Goal: Task Accomplishment & Management: Use online tool/utility

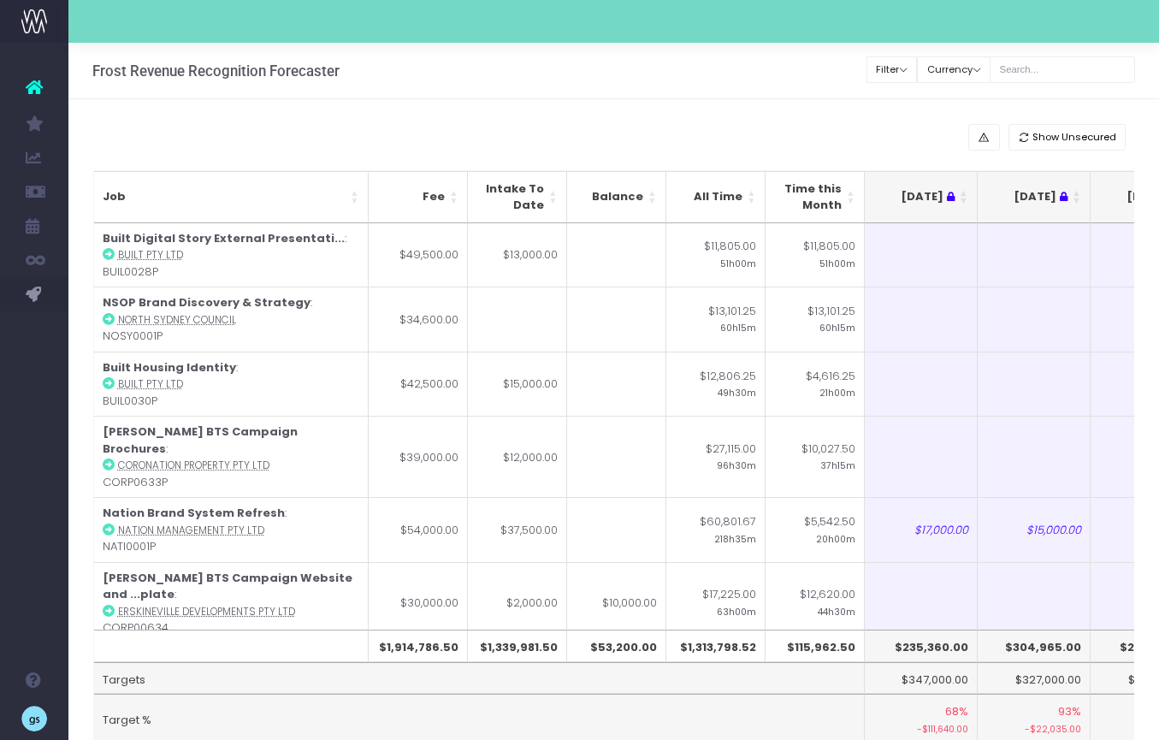
click at [507, 132] on div "Show Unsecured" at bounding box center [614, 137] width 1042 height 27
click at [802, 94] on div "Frost Revenue Recognition Forecaster Define recognised revenue per job and repo…" at bounding box center [613, 71] width 1091 height 56
click at [713, 83] on div "Frost Revenue Recognition Forecaster Define recognised revenue per job and repo…" at bounding box center [613, 71] width 1091 height 56
click at [805, 124] on div "Show Unsecured" at bounding box center [614, 137] width 1042 height 27
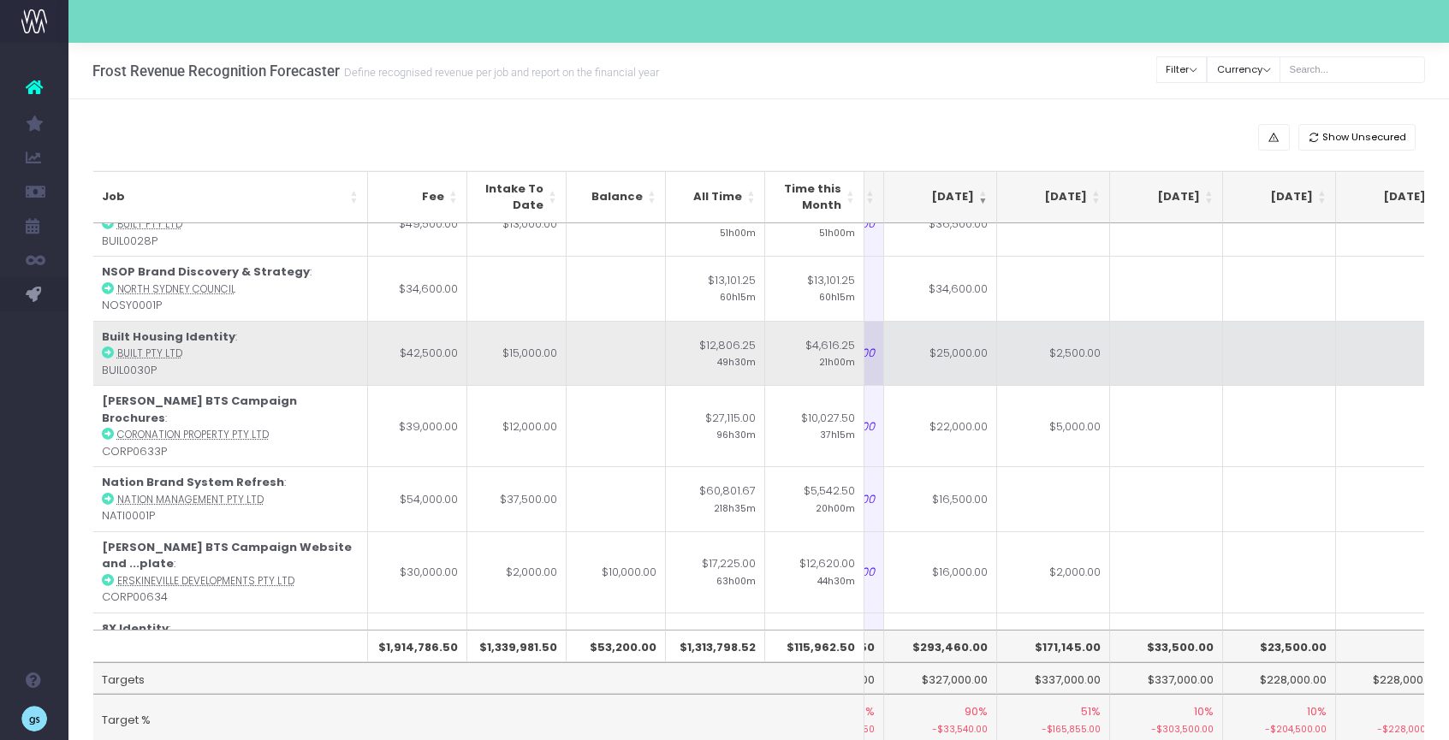
scroll to position [0, 320]
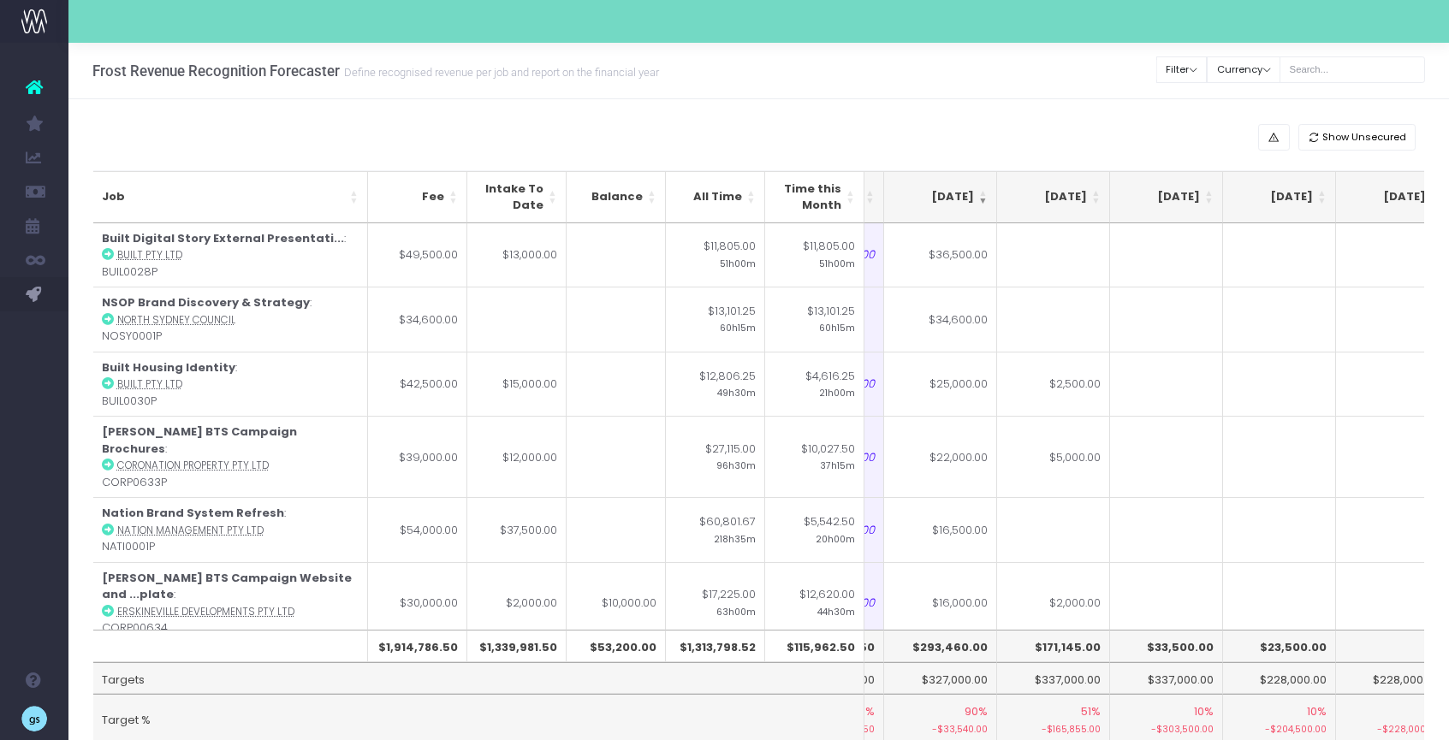
click at [981, 195] on th "Sep 25" at bounding box center [940, 197] width 113 height 52
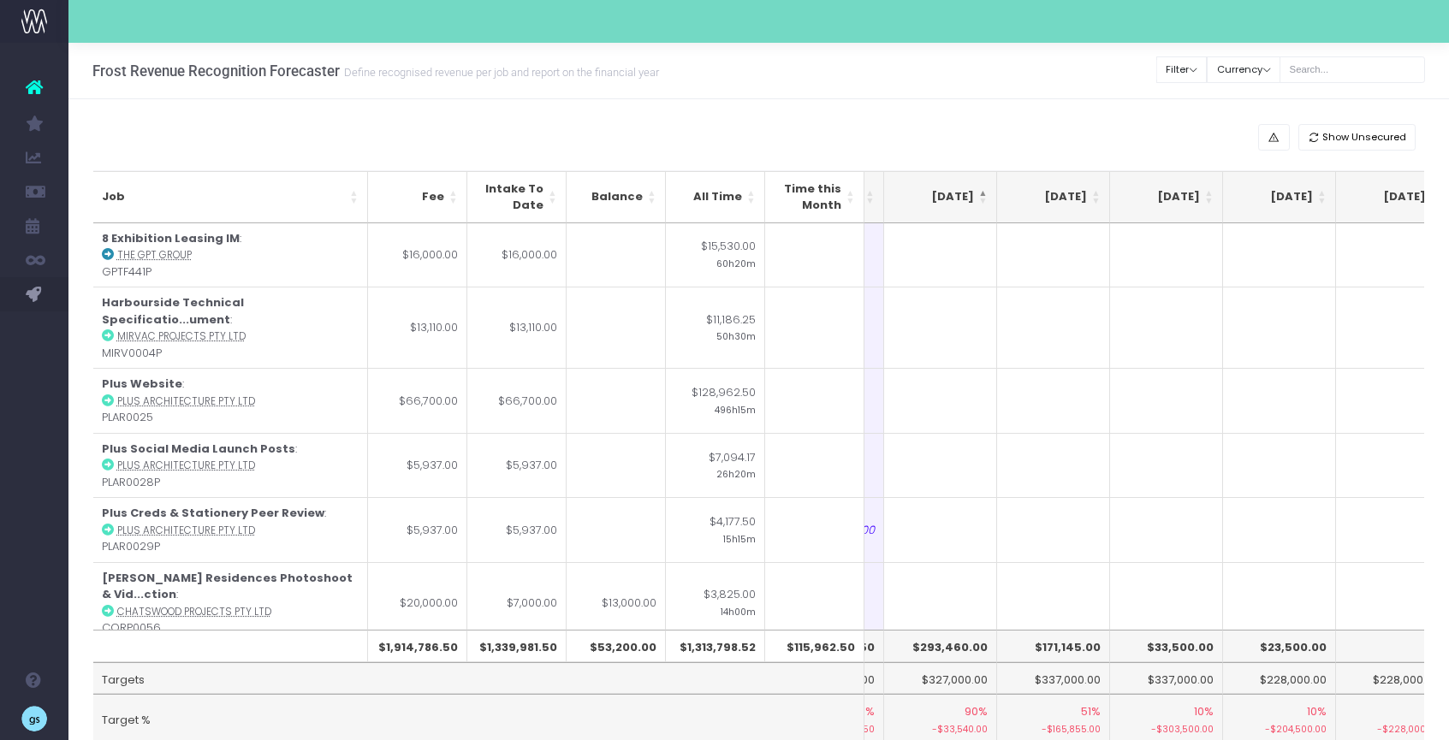
click at [981, 195] on th "Sep 25" at bounding box center [940, 197] width 113 height 52
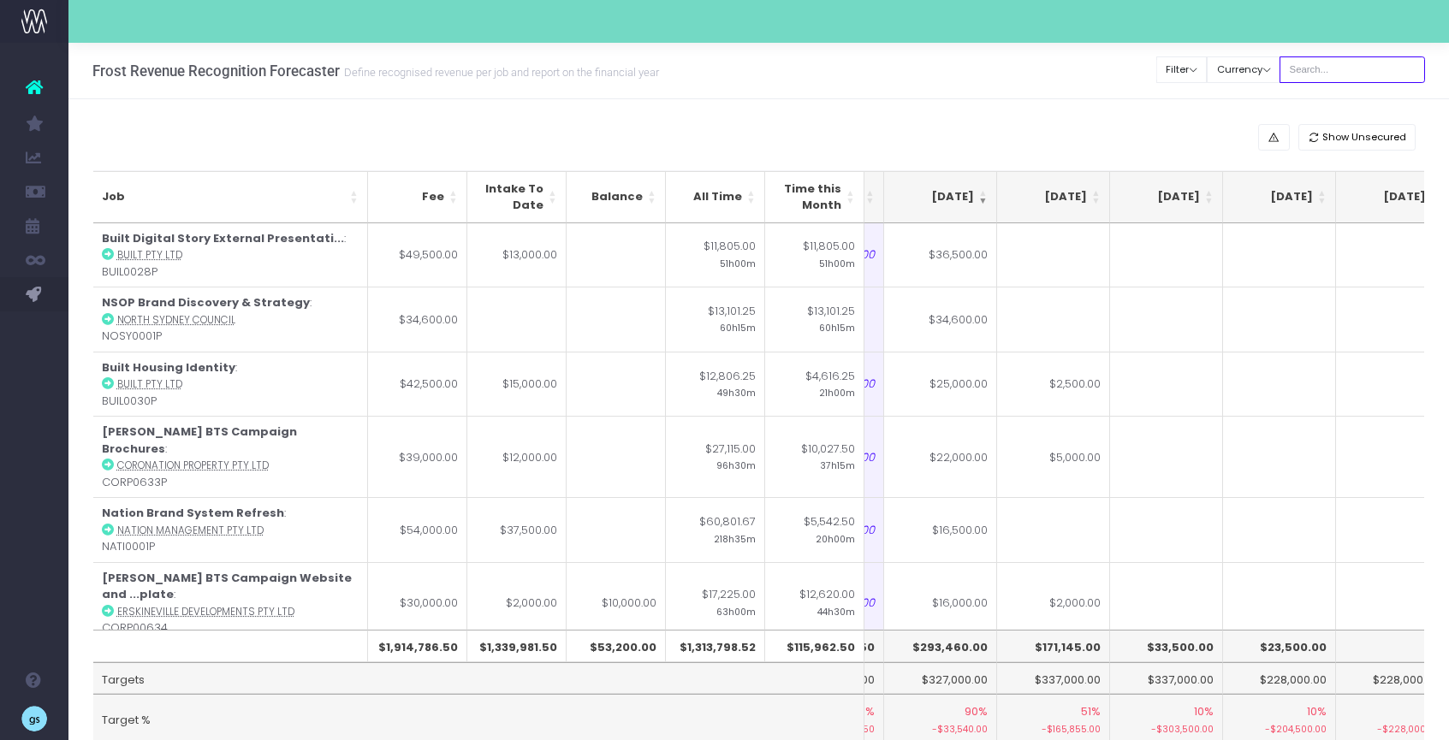
drag, startPoint x: 1337, startPoint y: 60, endPoint x: 1338, endPoint y: 75, distance: 15.5
click at [1159, 61] on input "text" at bounding box center [1351, 69] width 145 height 27
type input "georgia"
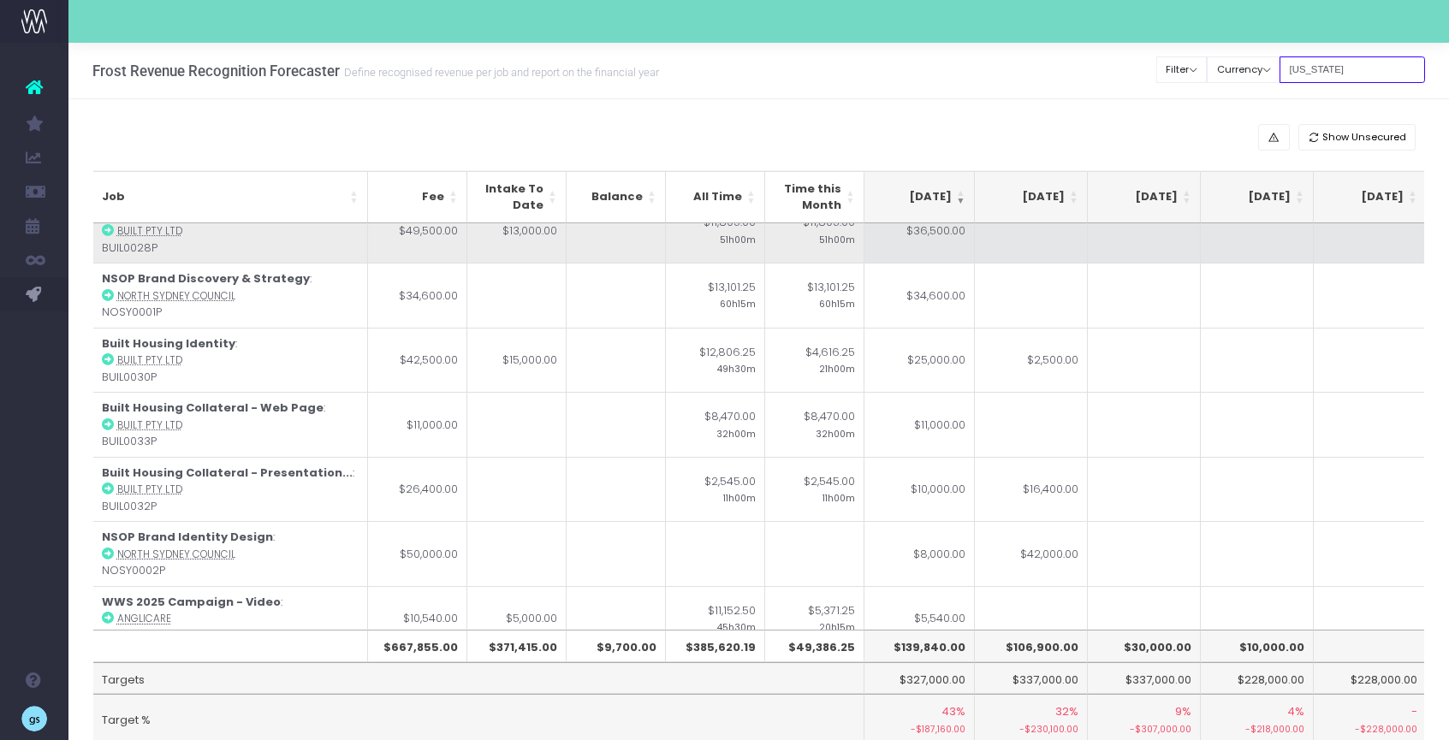
scroll to position [25, 342]
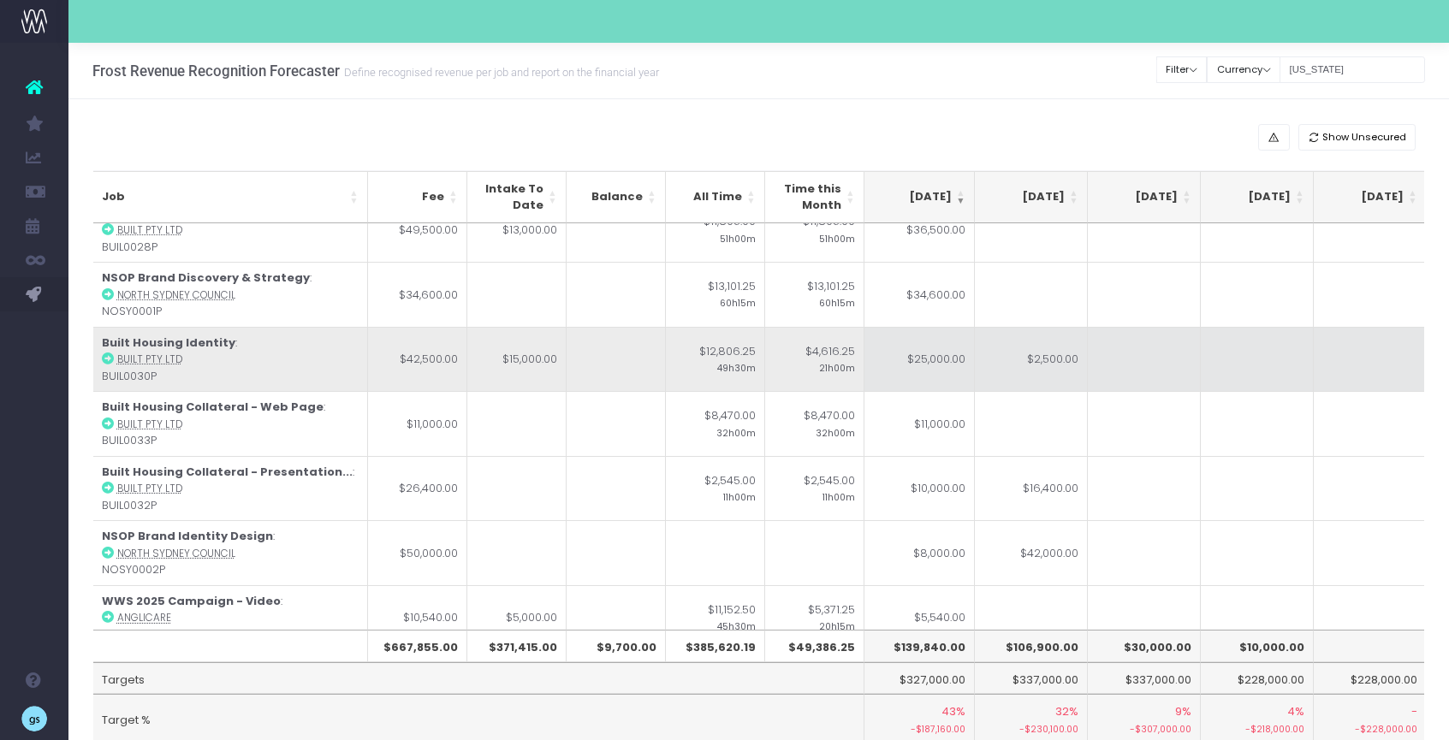
click at [1054, 364] on td "$2,500.00" at bounding box center [1031, 359] width 113 height 65
type input "3"
type input "4000"
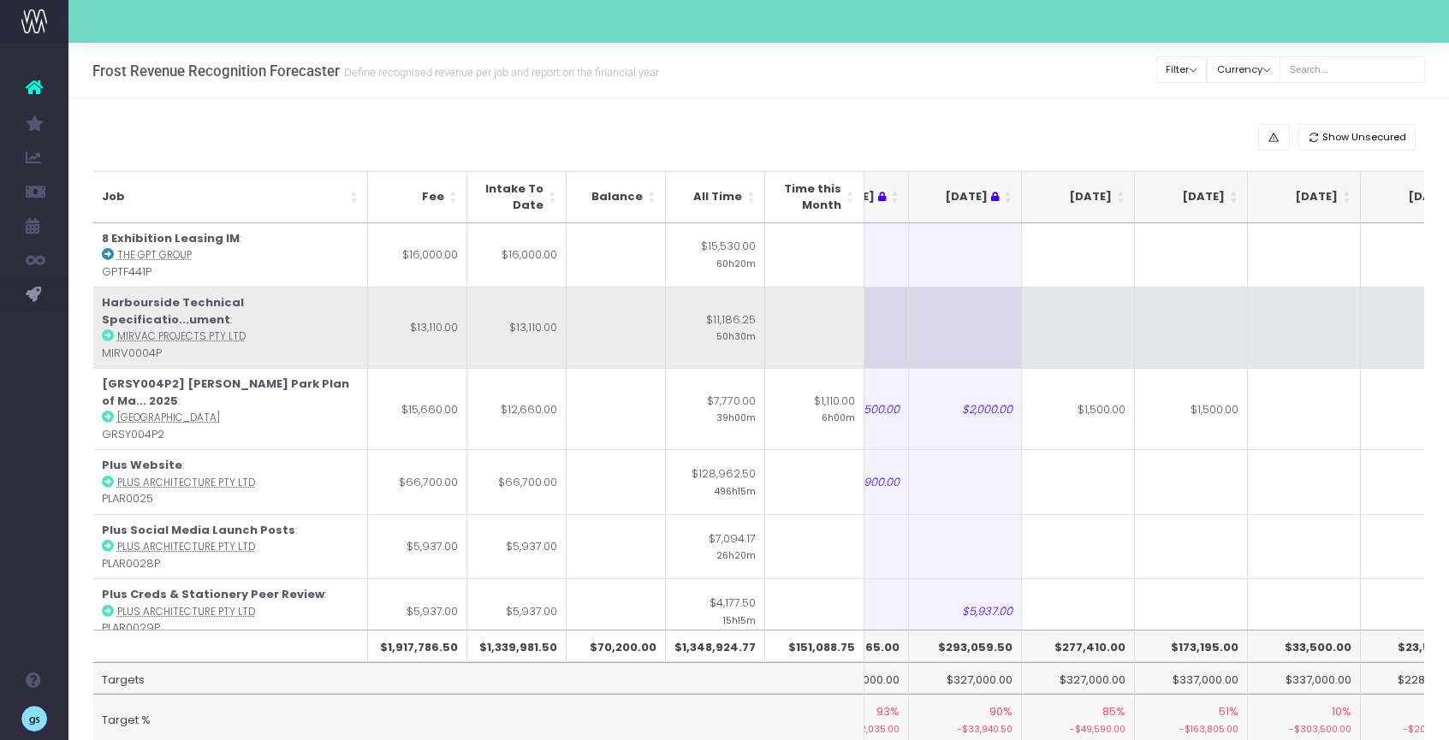
scroll to position [0, 187]
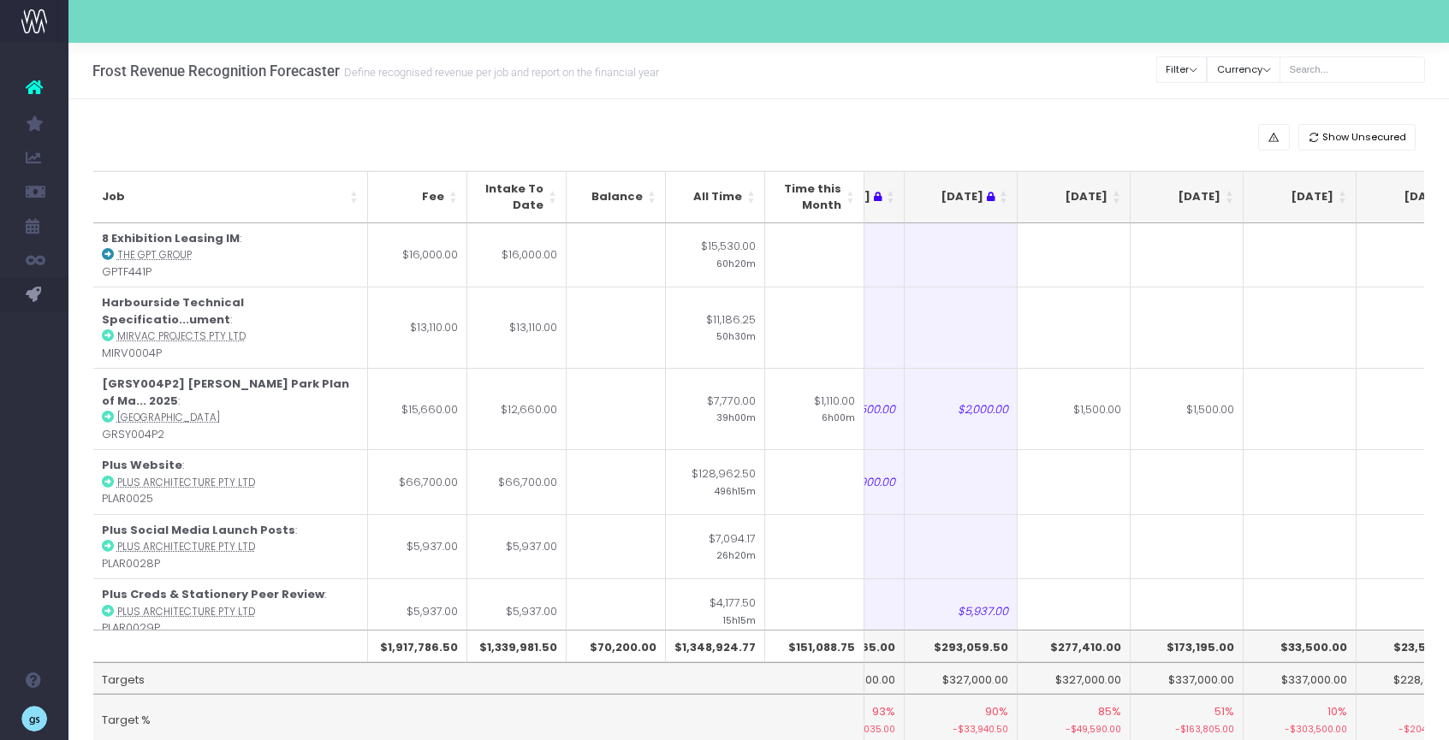
click at [1118, 192] on th "[DATE]" at bounding box center [1073, 197] width 113 height 52
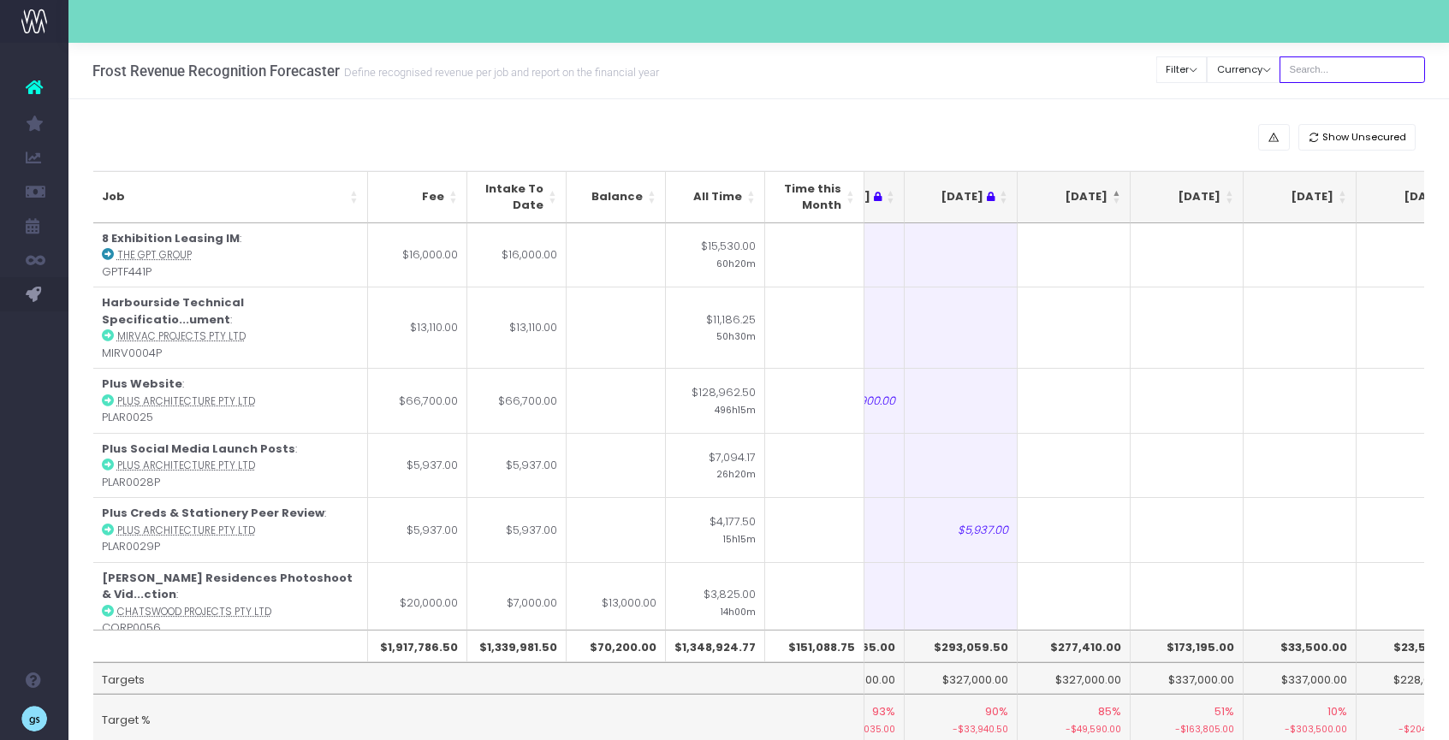
click at [1364, 73] on input "text" at bounding box center [1351, 69] width 145 height 27
type input "georgia"
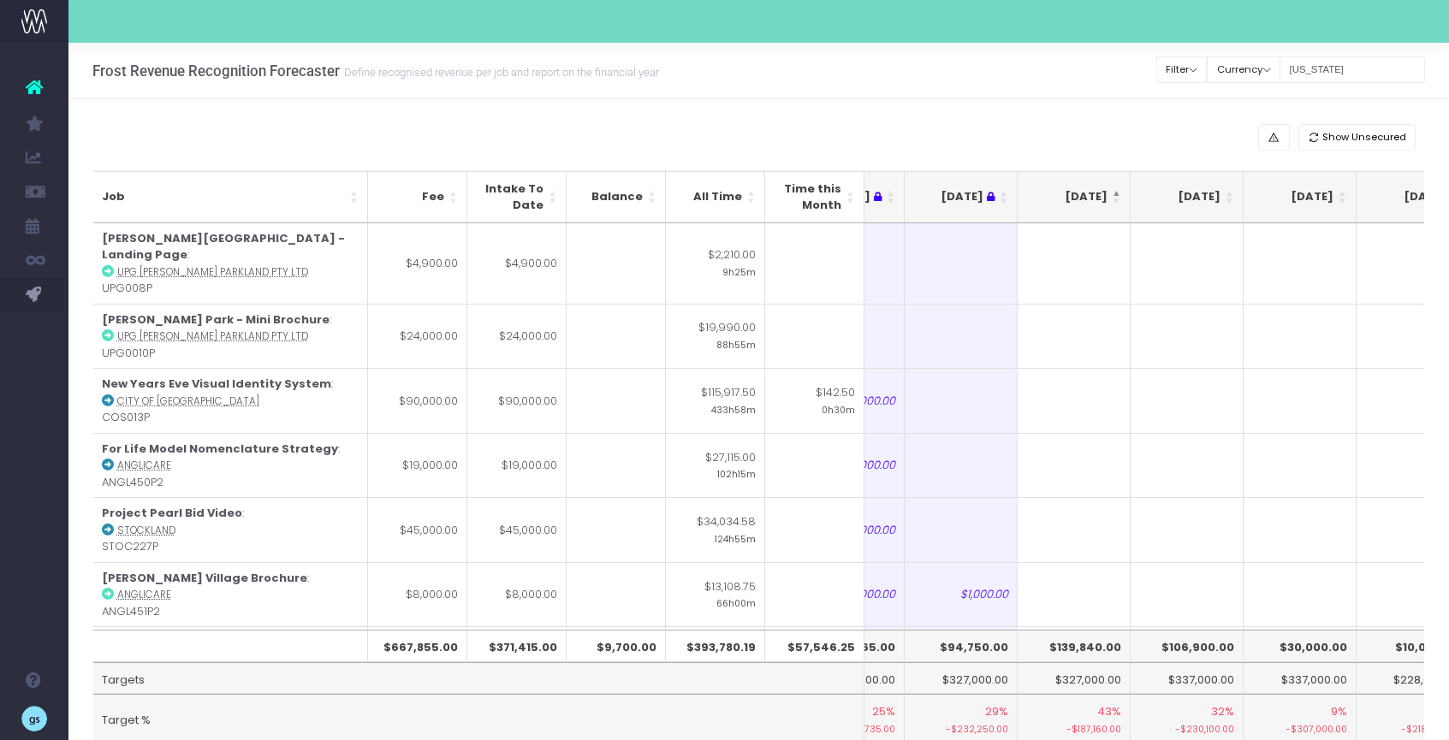
click at [1117, 194] on th "Sep 25" at bounding box center [1073, 197] width 113 height 52
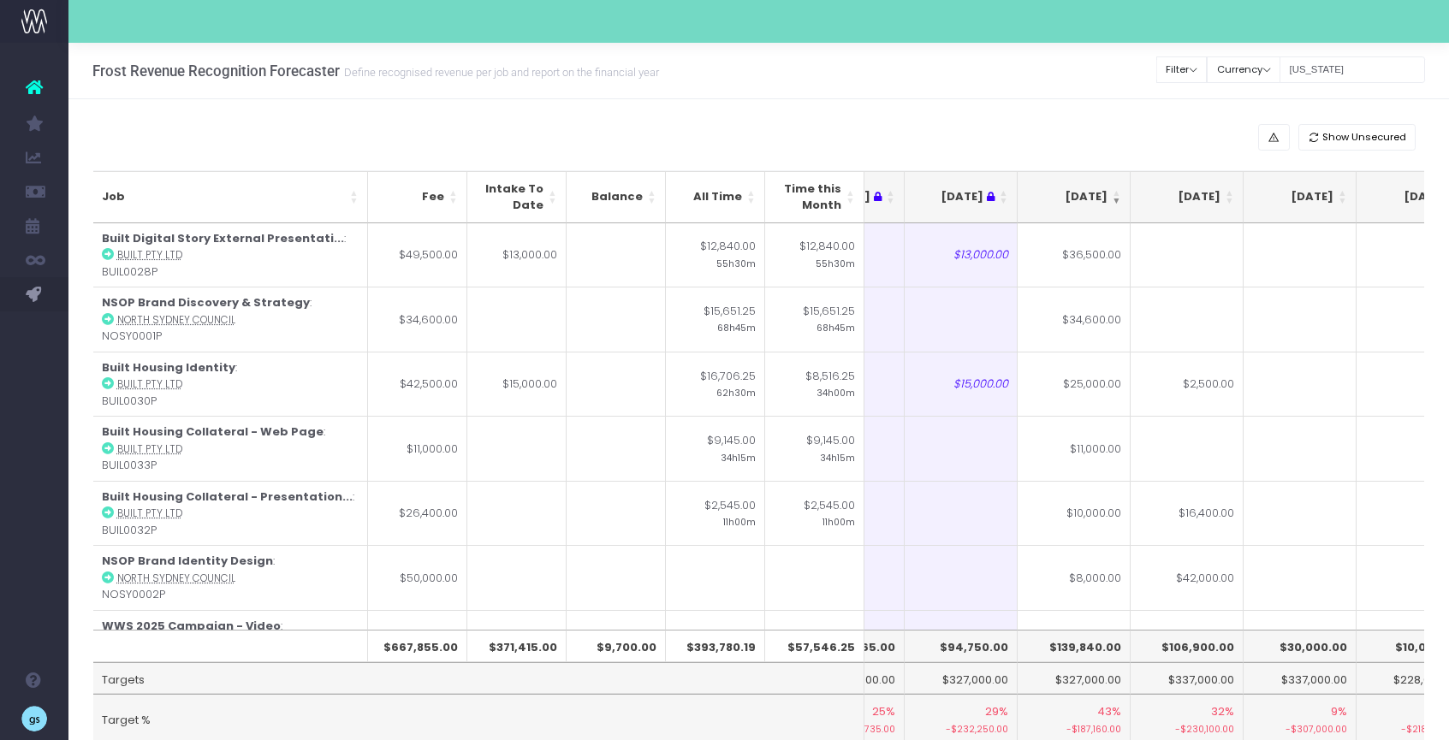
click at [1117, 194] on th "Sep 25" at bounding box center [1073, 197] width 113 height 52
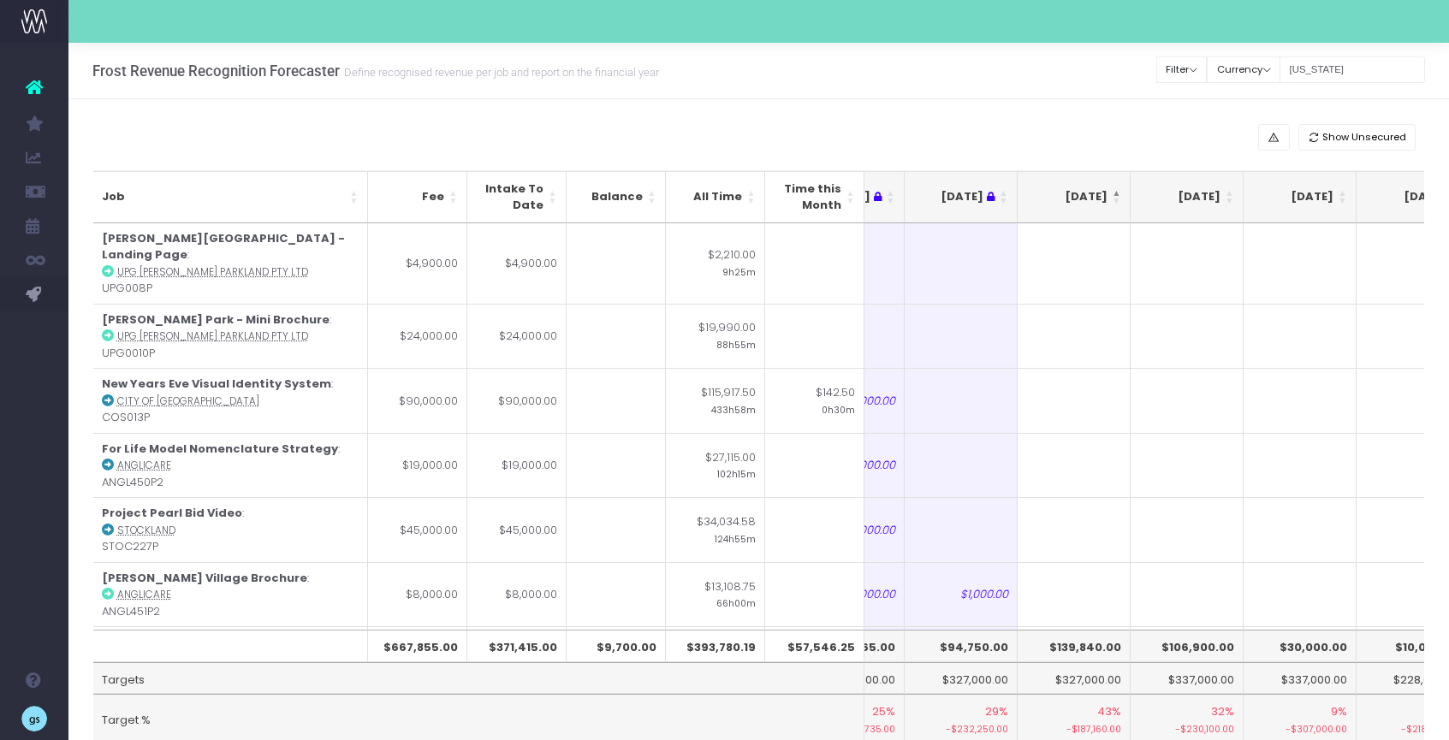
scroll to position [4, 0]
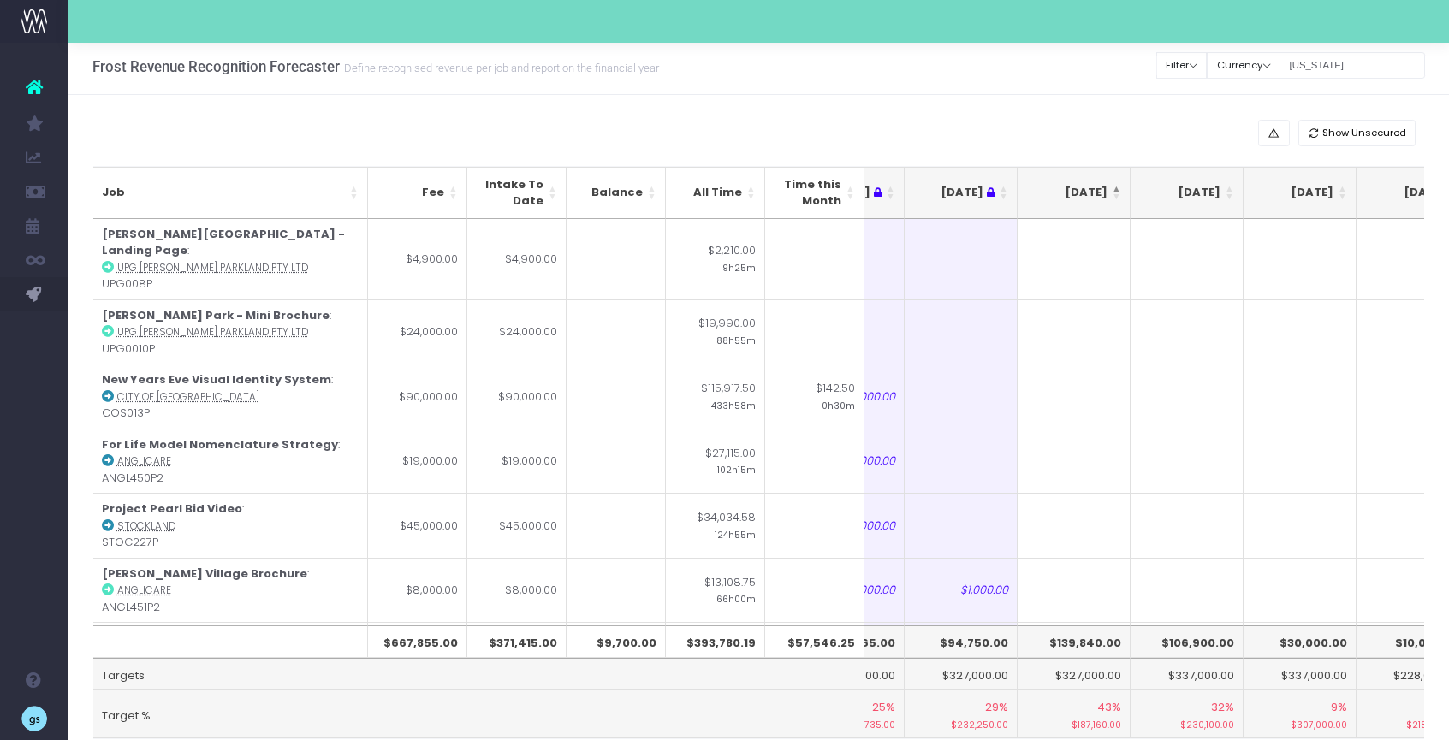
click at [1118, 194] on th "Sep 25" at bounding box center [1073, 193] width 113 height 52
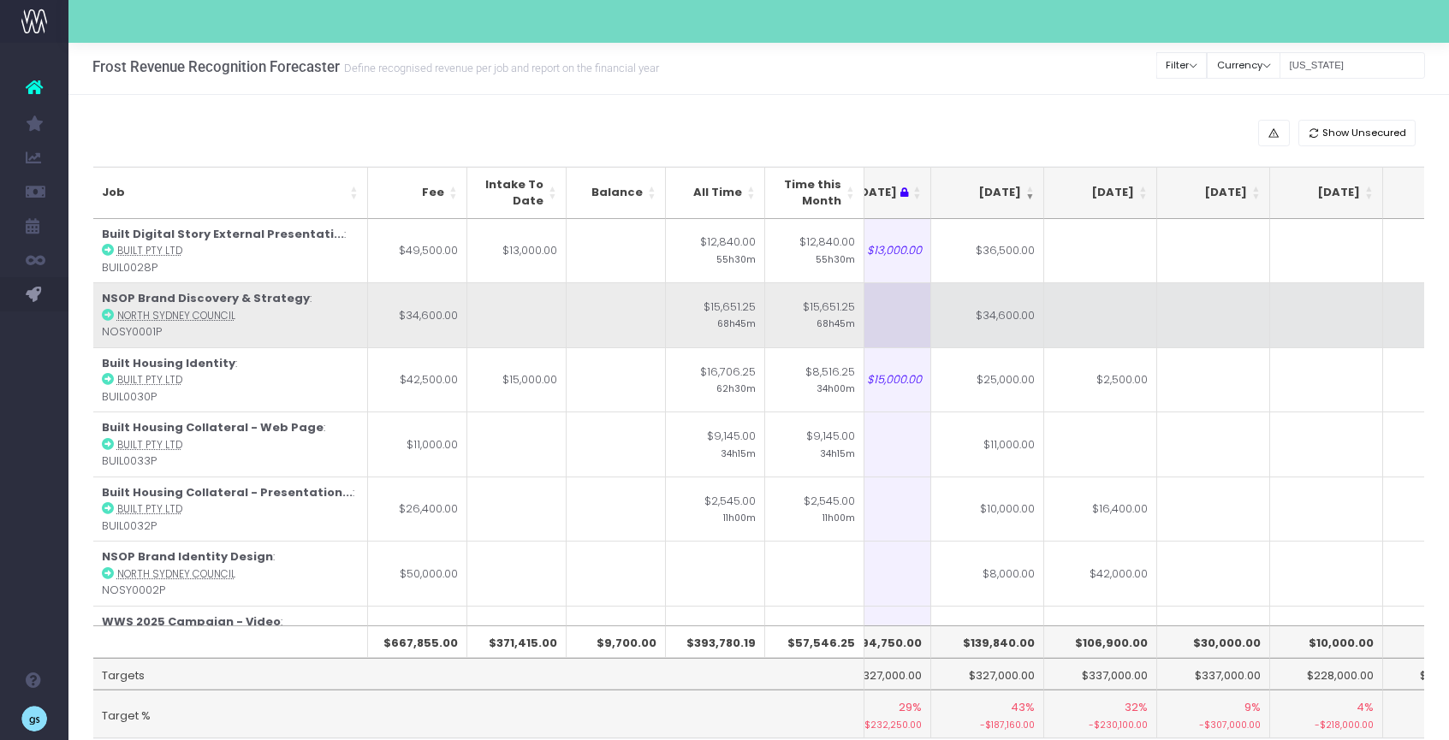
scroll to position [0, 0]
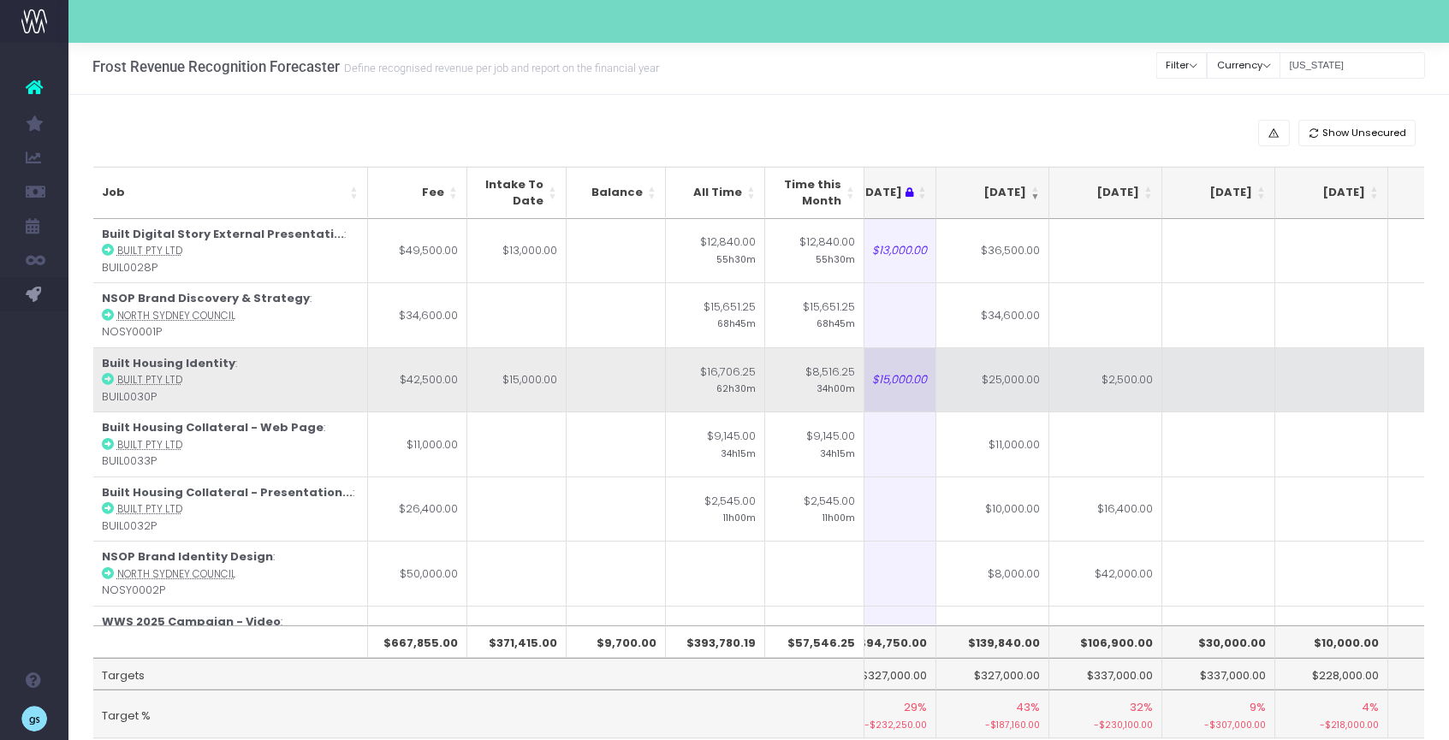
click at [1126, 389] on td "$2,500.00" at bounding box center [1105, 379] width 113 height 65
click at [1017, 387] on td "$25,000.00" at bounding box center [992, 379] width 113 height 65
type input "$25,000.00"
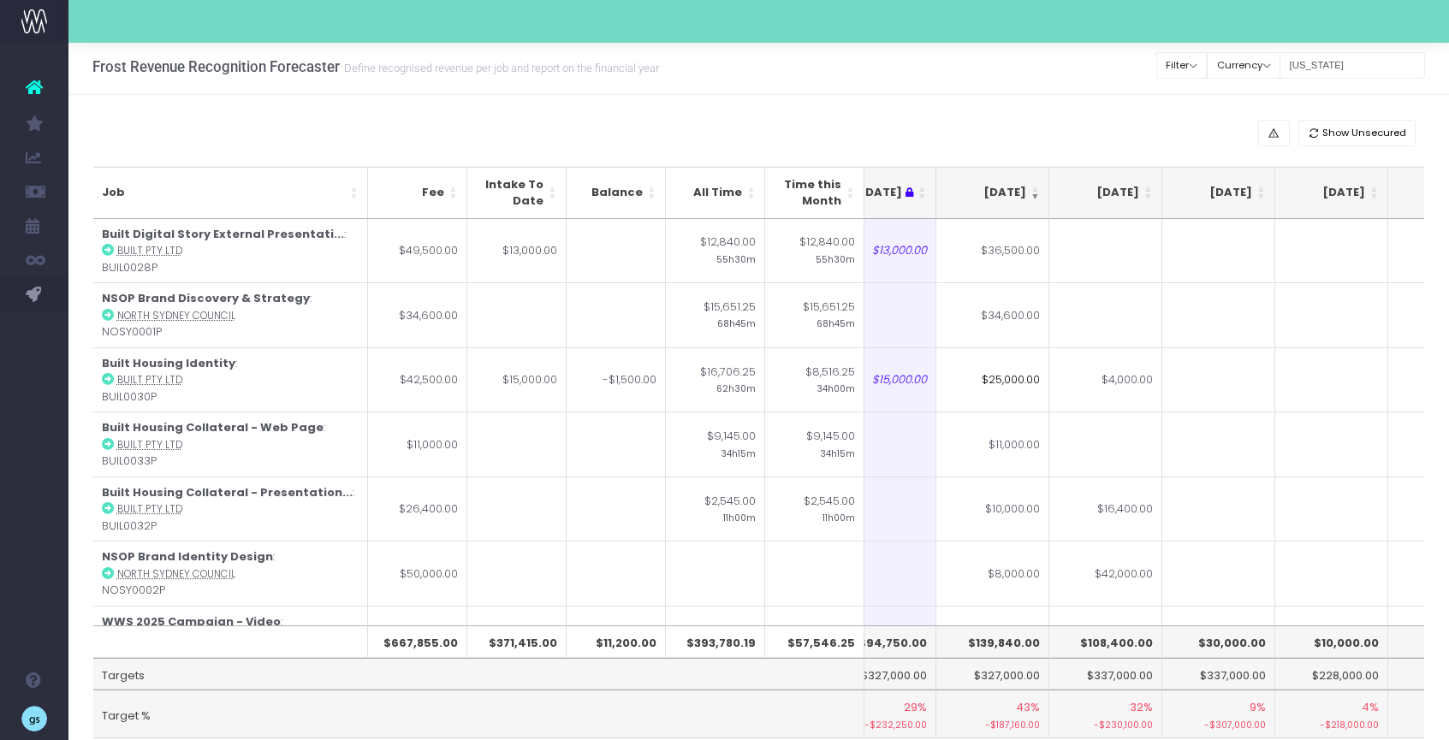
click at [1010, 377] on input "$25,000.00" at bounding box center [992, 379] width 113 height 65
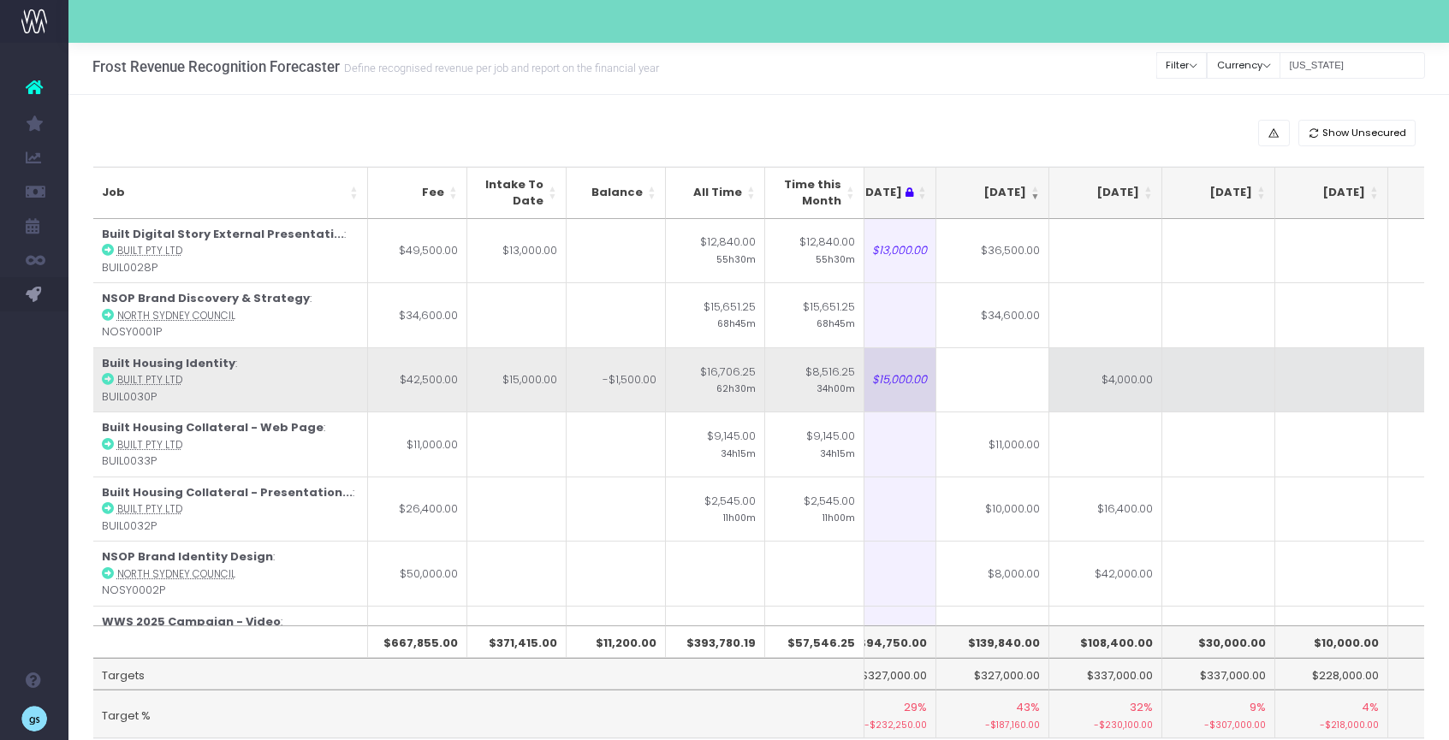
click at [1235, 350] on td at bounding box center [1218, 379] width 113 height 65
click at [1023, 374] on td at bounding box center [992, 379] width 113 height 65
type input "3"
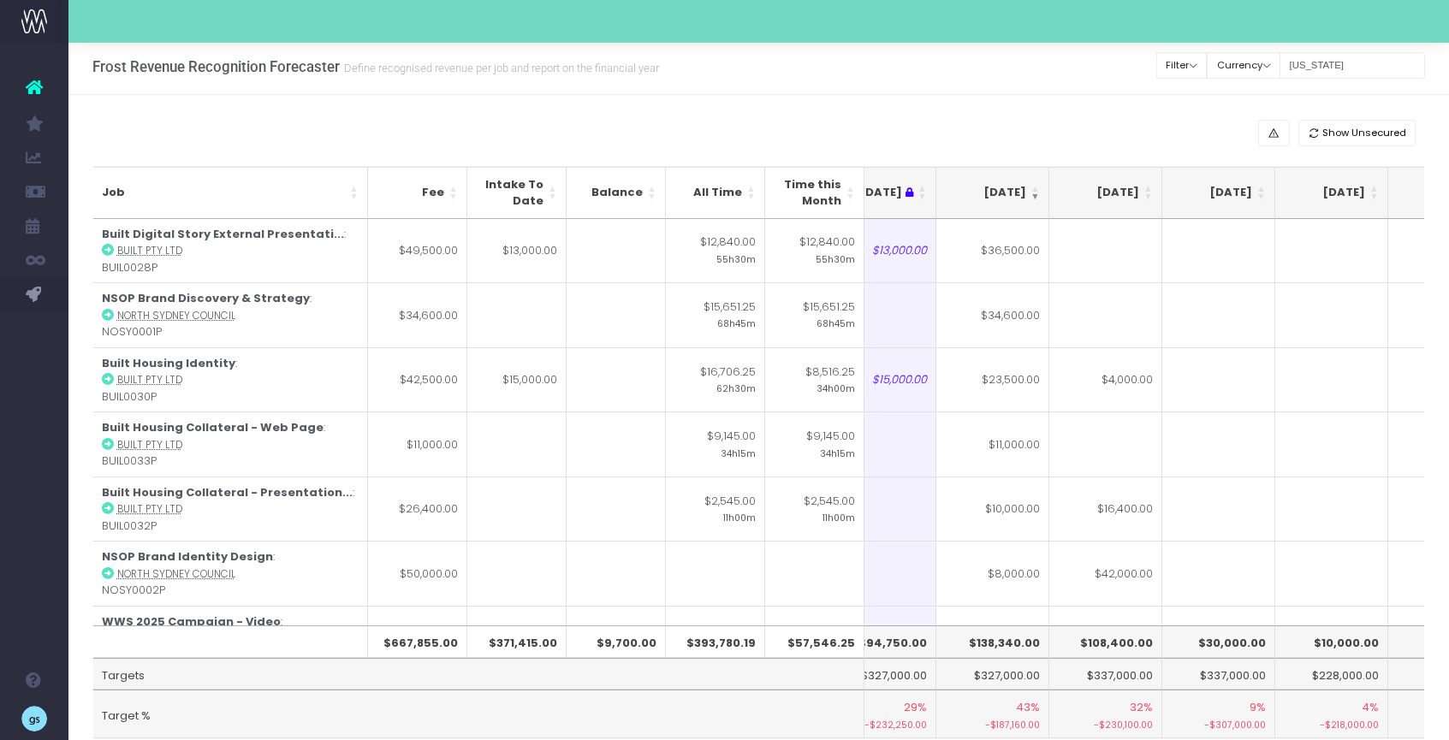
click at [1148, 137] on div "Show Unsecured" at bounding box center [758, 133] width 1331 height 27
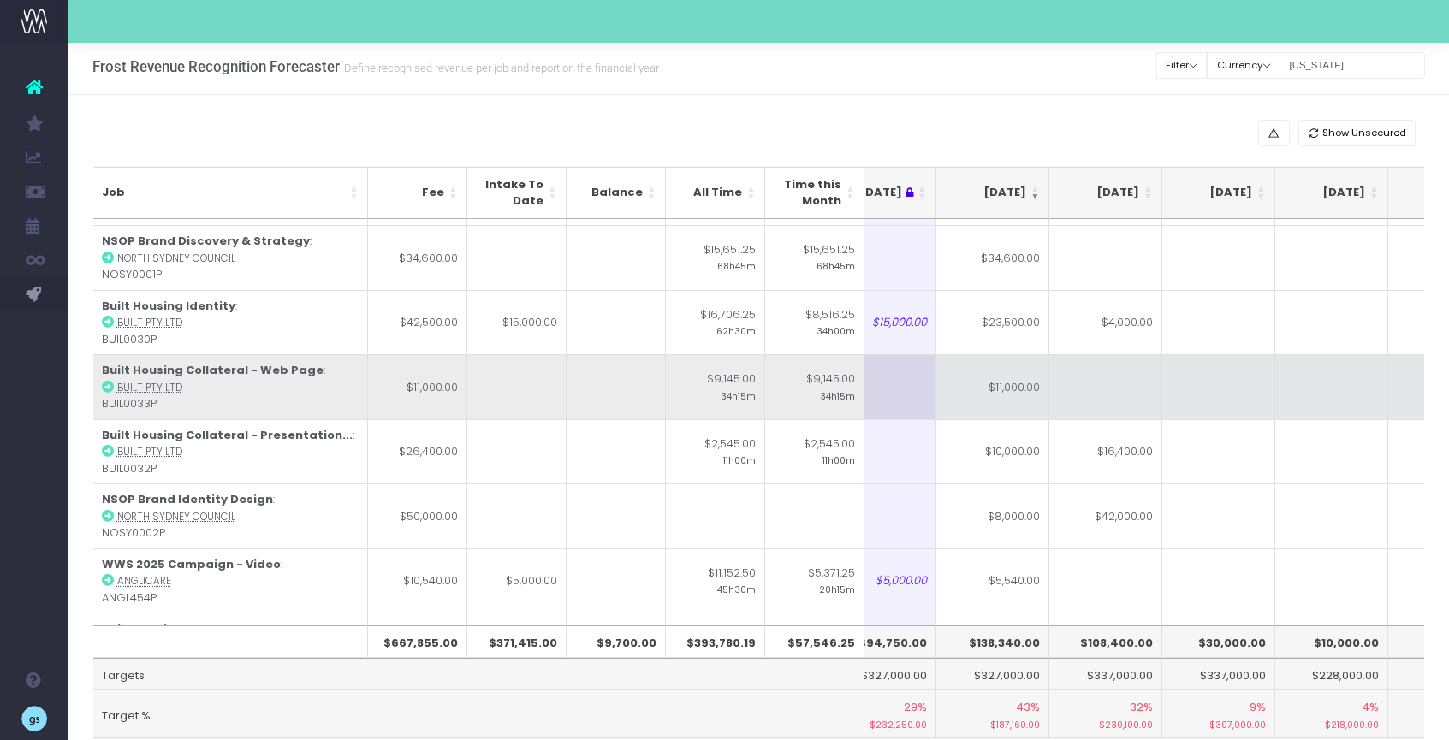
scroll to position [61, 268]
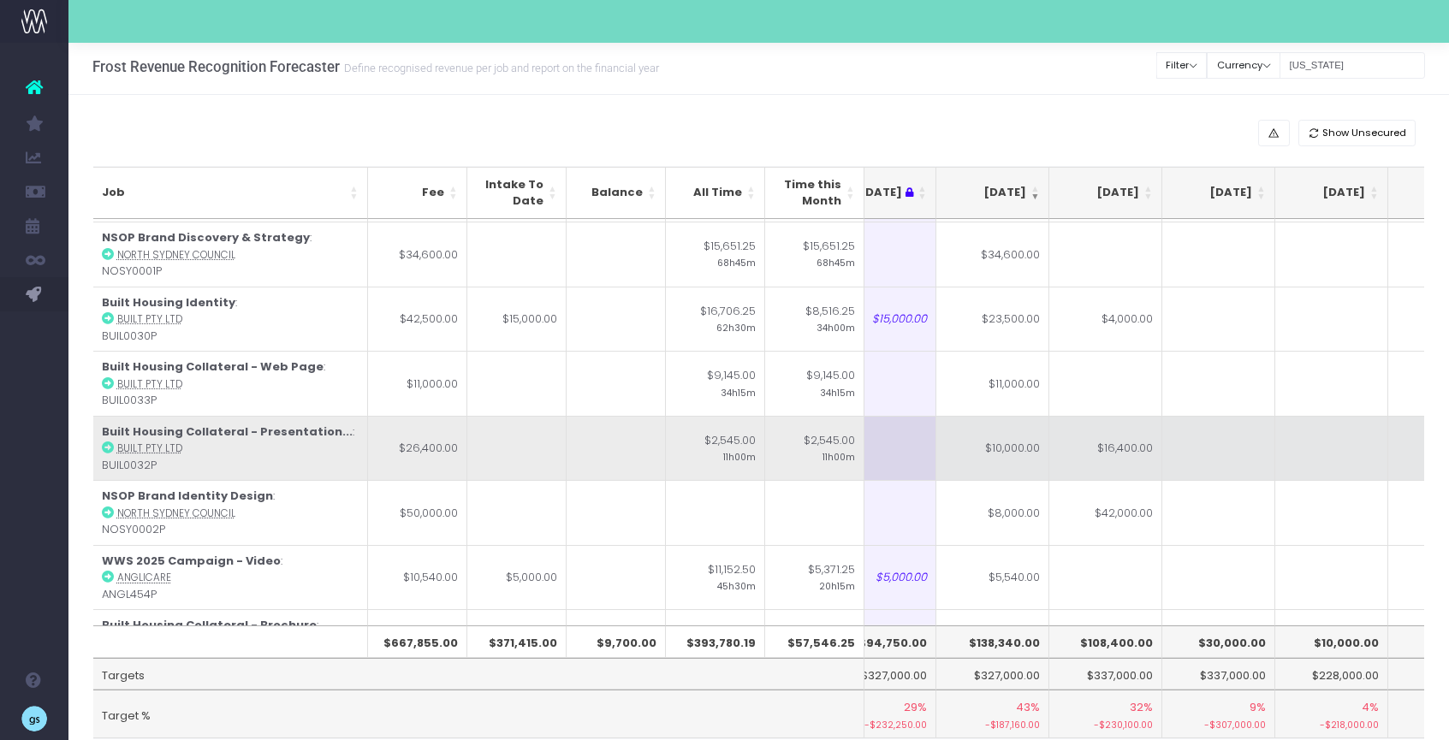
click at [1124, 459] on td "$16,400.00" at bounding box center [1105, 448] width 113 height 65
click at [1013, 453] on td "$10,000.00" at bounding box center [992, 448] width 113 height 65
type input "$10,000.00"
click at [1217, 443] on td at bounding box center [1218, 448] width 113 height 65
click at [998, 435] on td at bounding box center [992, 448] width 113 height 65
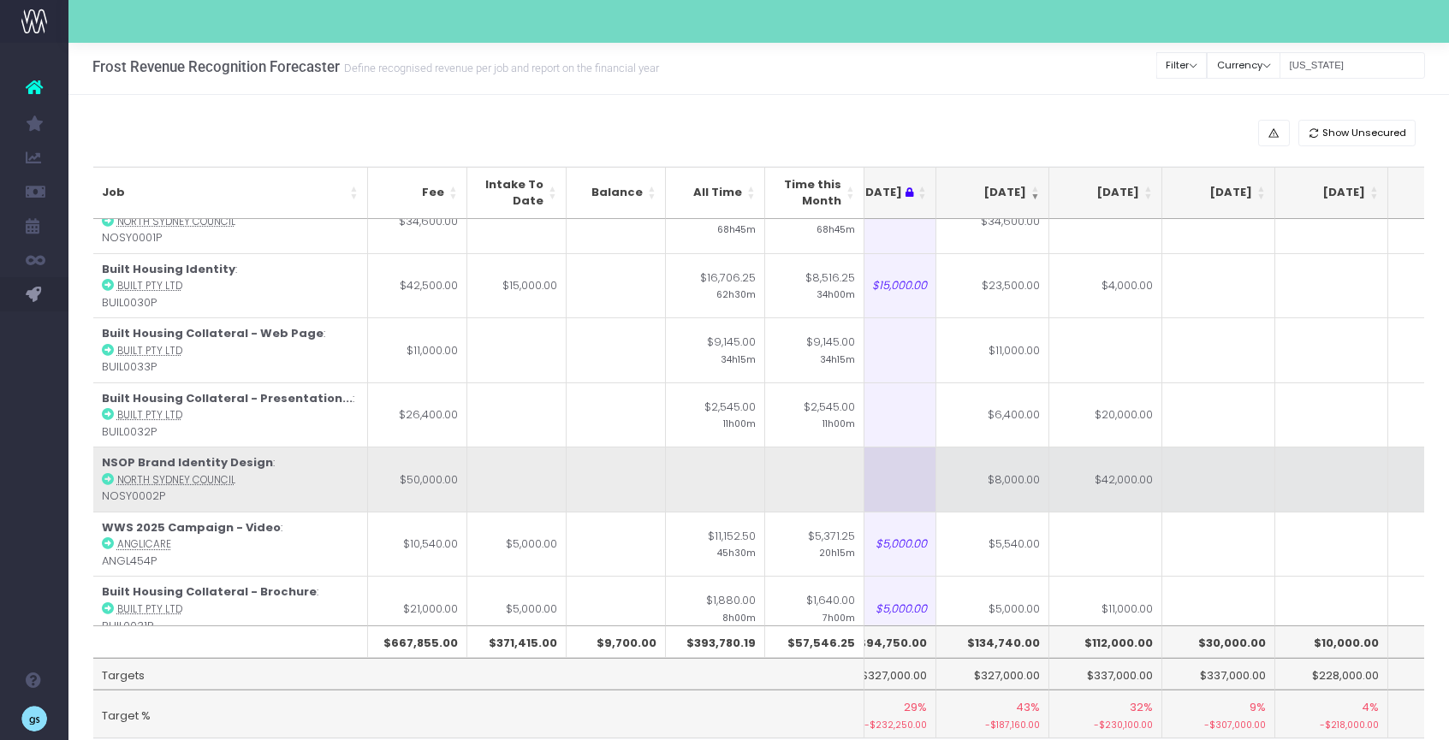
scroll to position [95, 268]
click at [1002, 483] on td "$8,000.00" at bounding box center [992, 478] width 113 height 65
click at [1104, 483] on td "$42,000.00" at bounding box center [1105, 478] width 113 height 65
click at [1119, 475] on td "$440,000.00" at bounding box center [1105, 478] width 113 height 65
type input "$440,000.00"
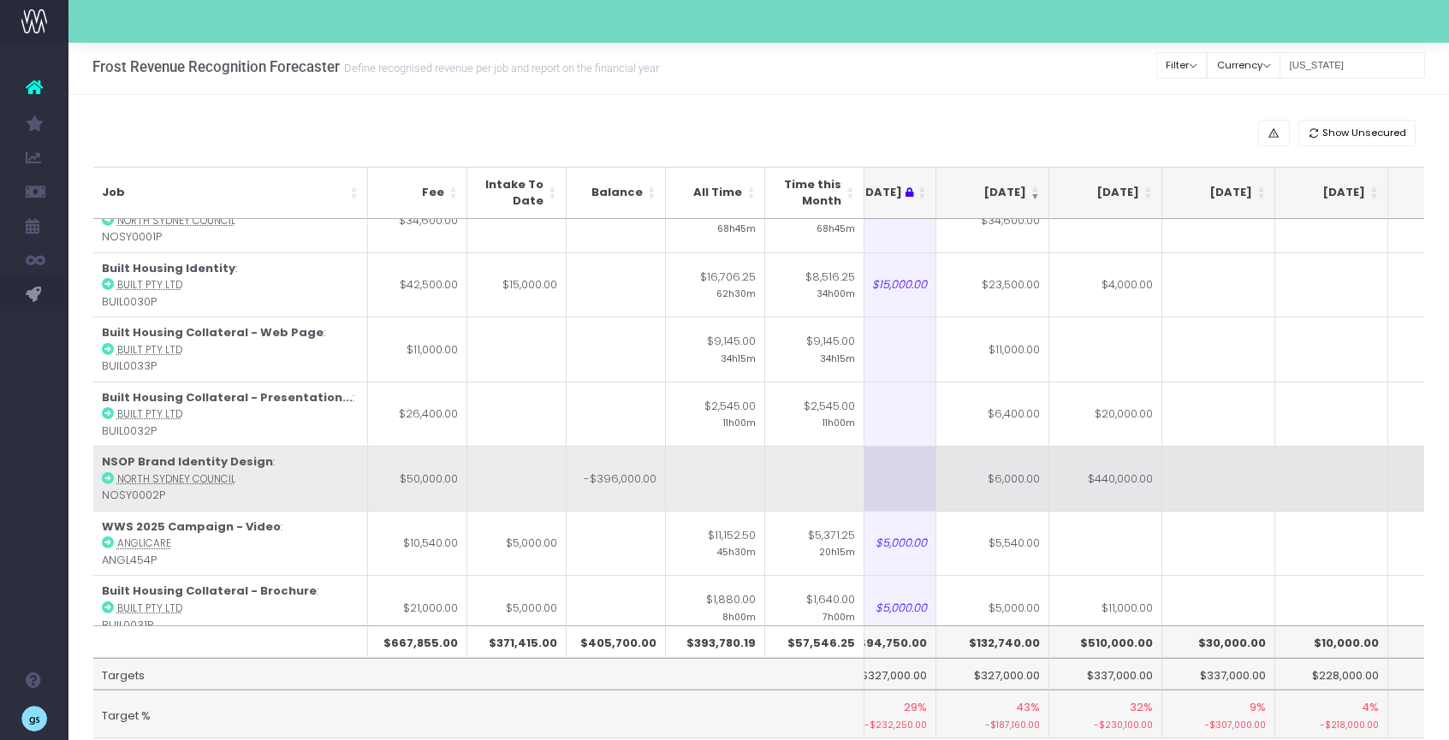
click at [0, 0] on input "$440,000.00" at bounding box center [0, 0] width 0 height 0
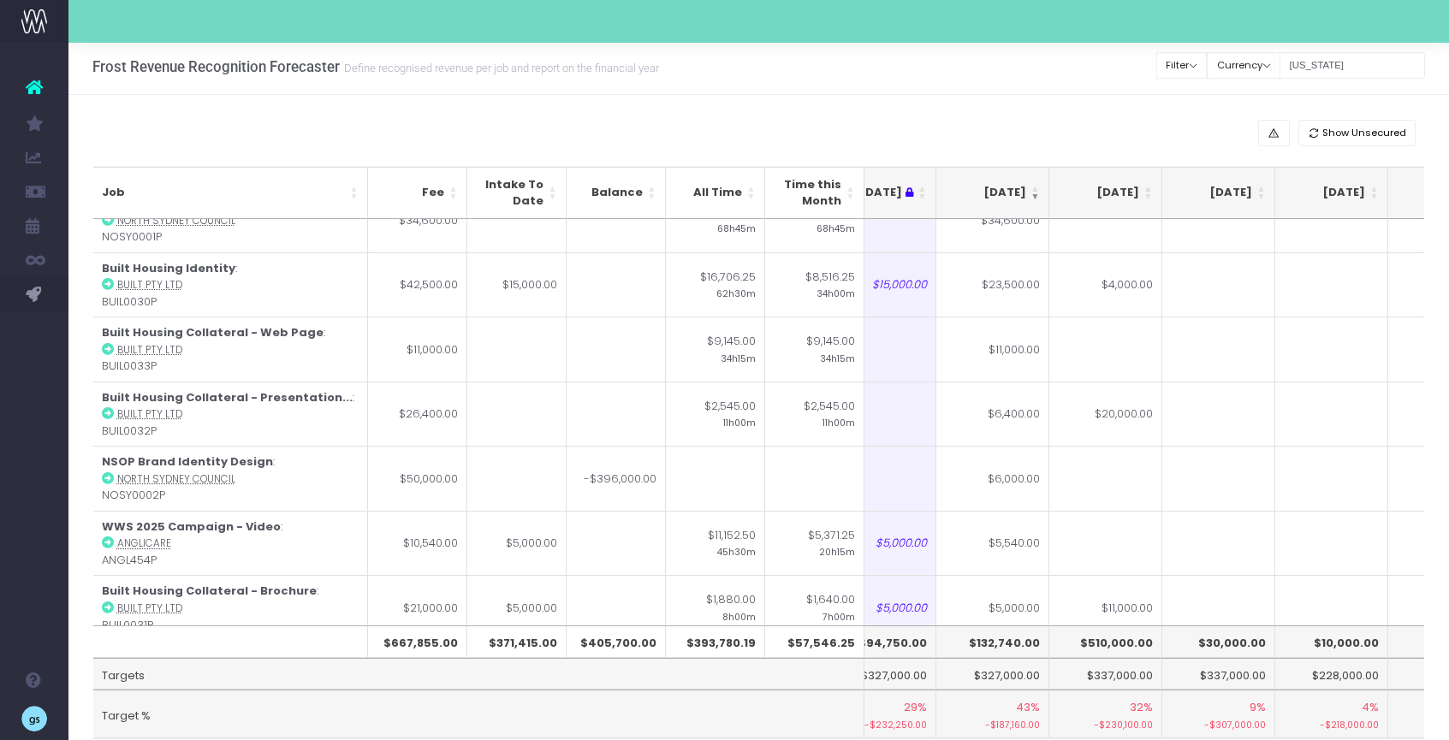
click at [1254, 462] on td at bounding box center [1218, 478] width 113 height 65
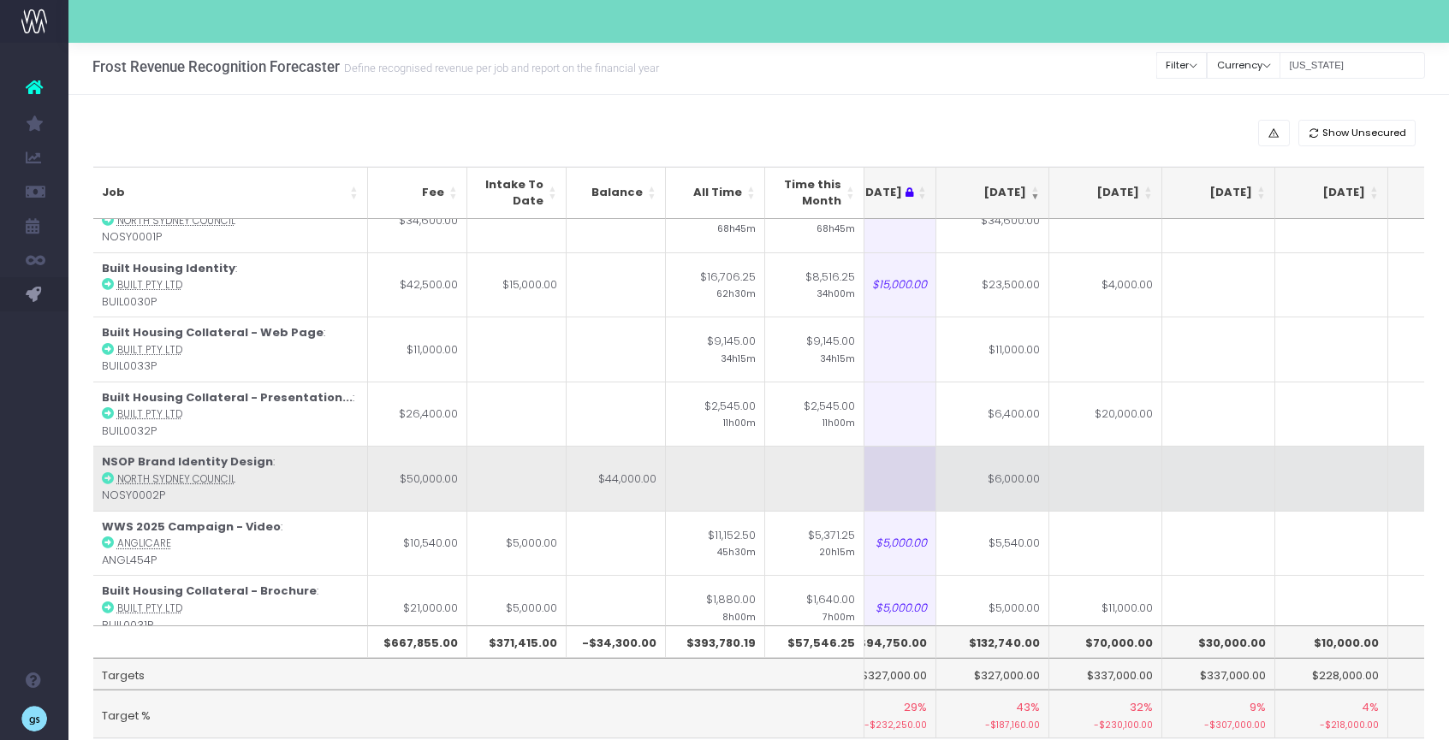
click at [1111, 480] on td at bounding box center [1105, 478] width 113 height 65
type input "44000"
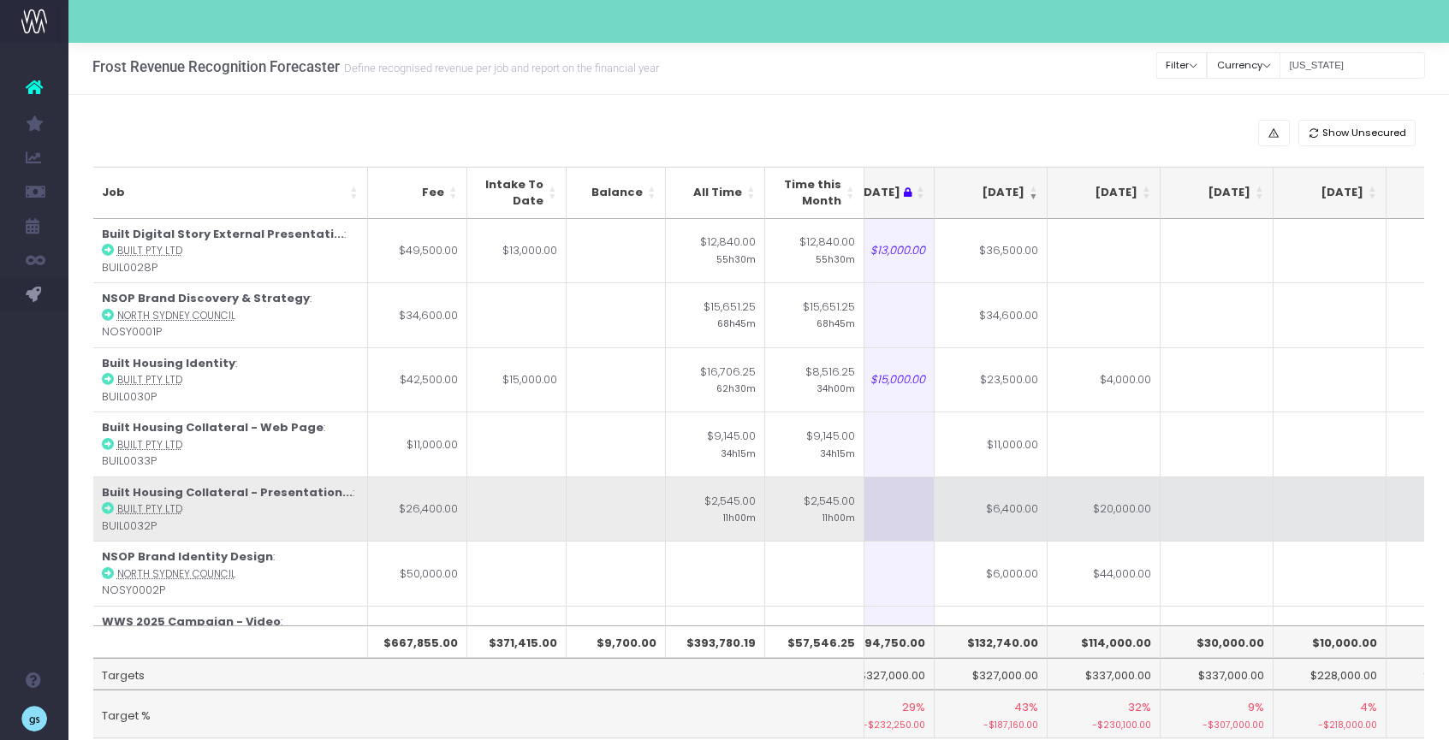
scroll to position [0, 0]
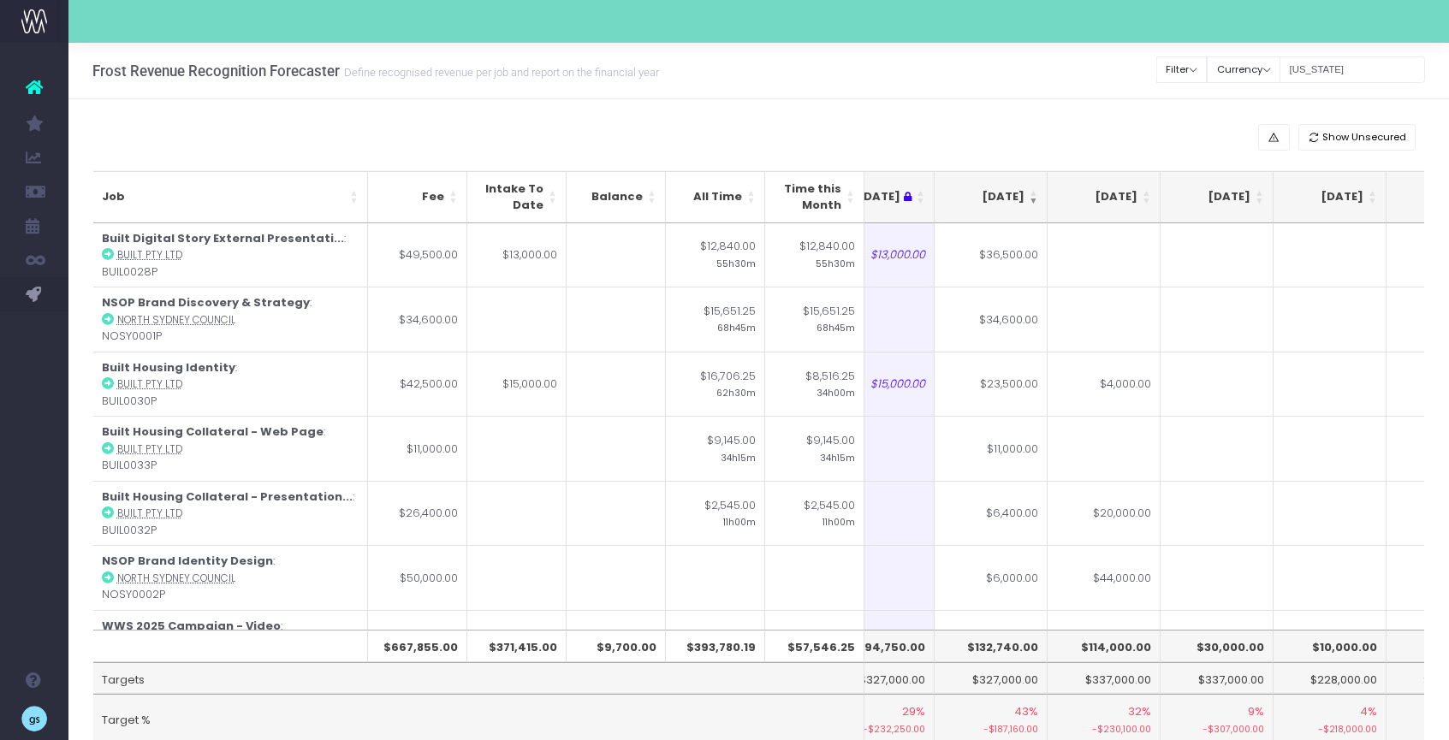
click at [847, 128] on div "Show Unsecured" at bounding box center [758, 137] width 1331 height 27
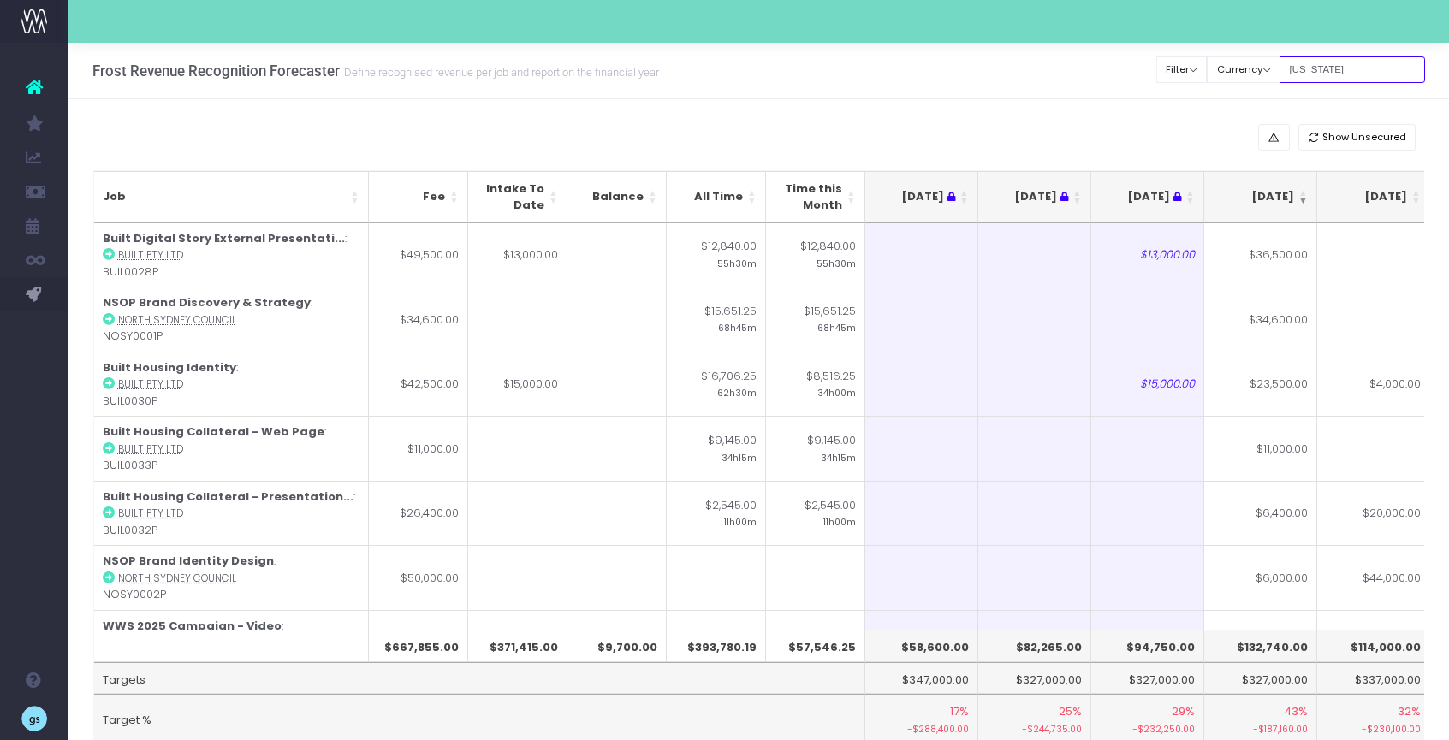
click at [1332, 76] on input "georgia" at bounding box center [1351, 69] width 145 height 27
click at [1331, 76] on input "georgia" at bounding box center [1351, 69] width 145 height 27
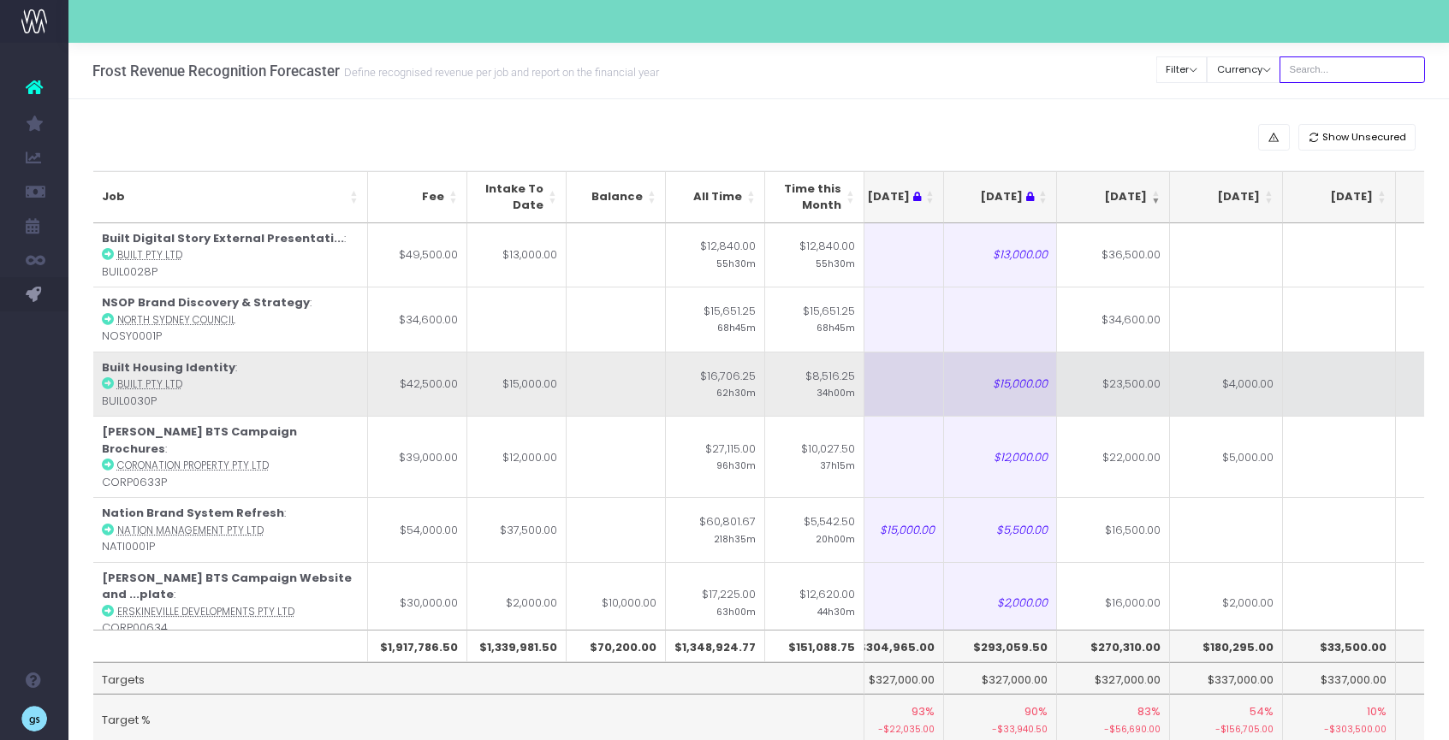
scroll to position [0, 160]
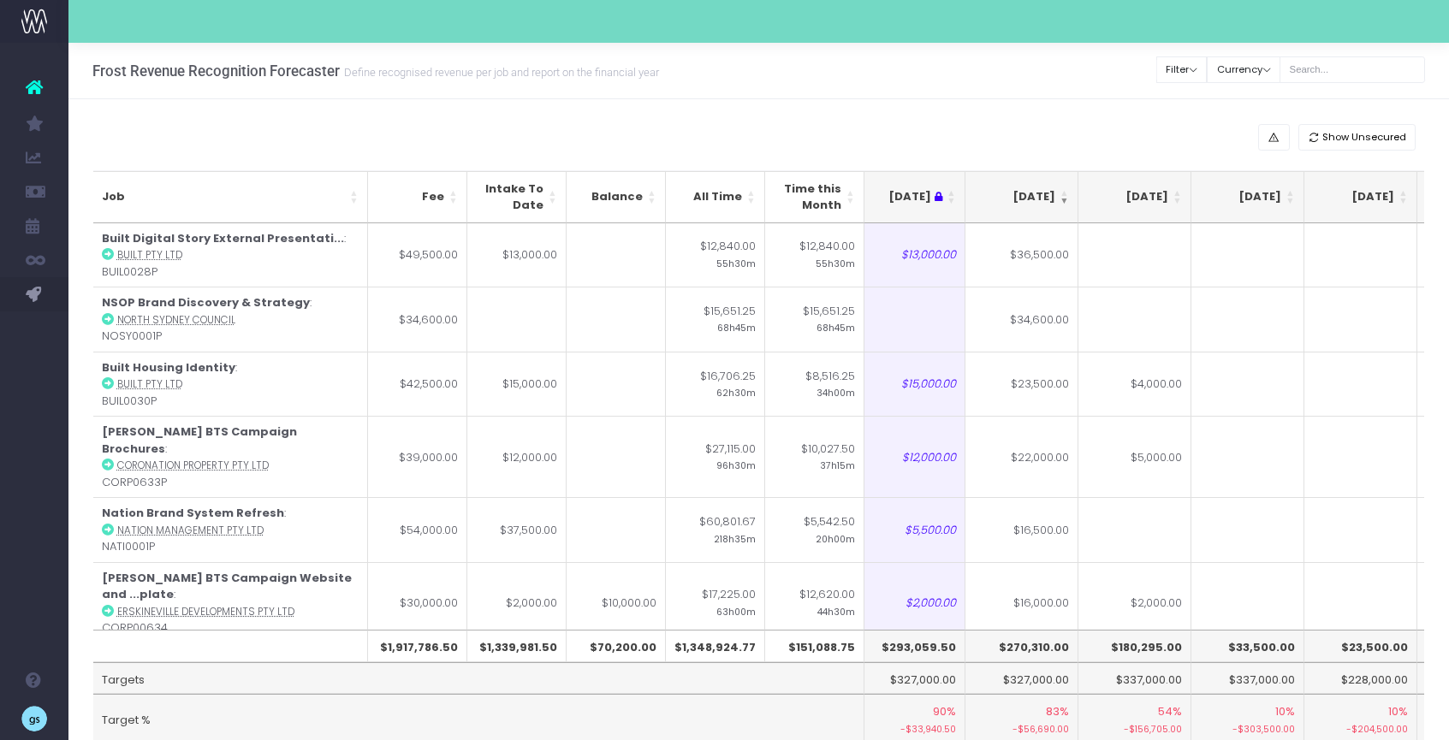
click at [1061, 203] on th "Sep 25" at bounding box center [1021, 197] width 113 height 52
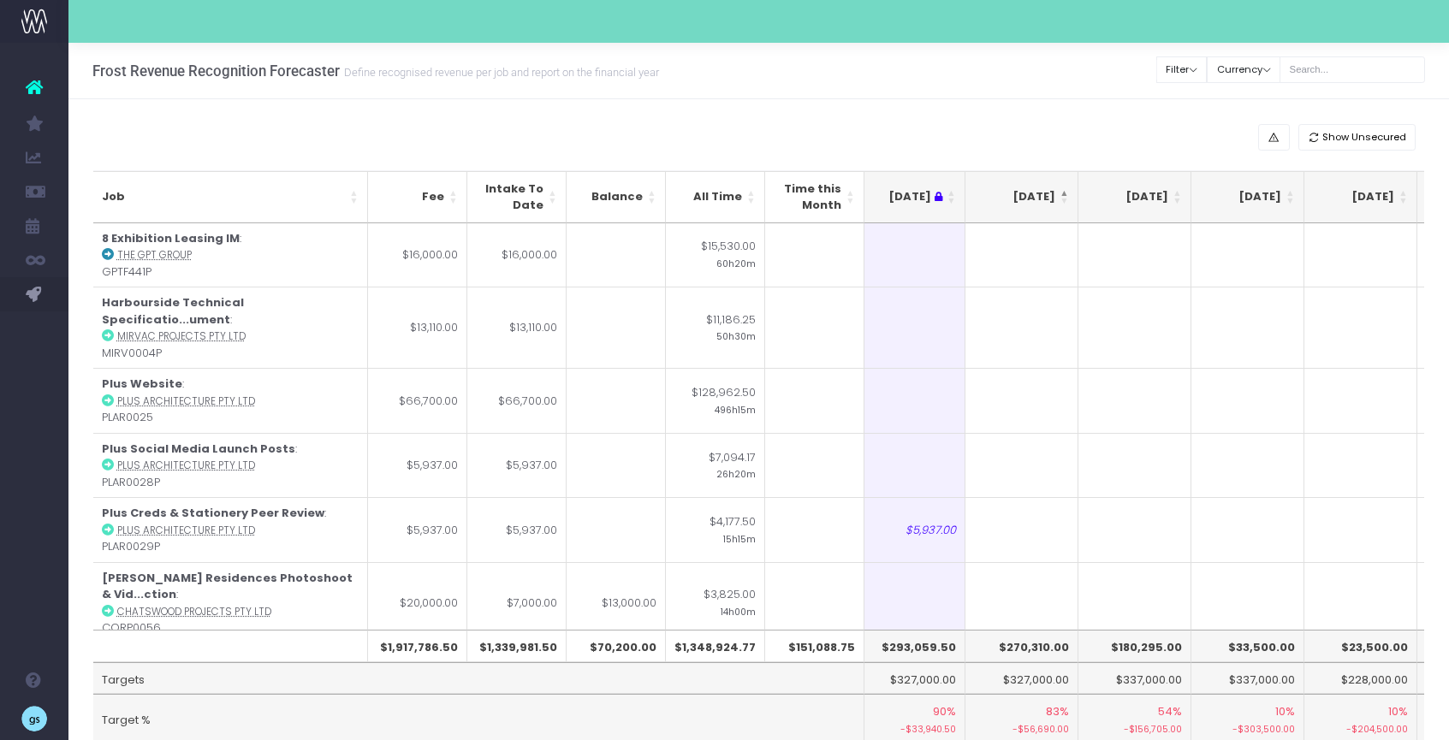
click at [1064, 199] on th "Sep 25" at bounding box center [1021, 197] width 113 height 52
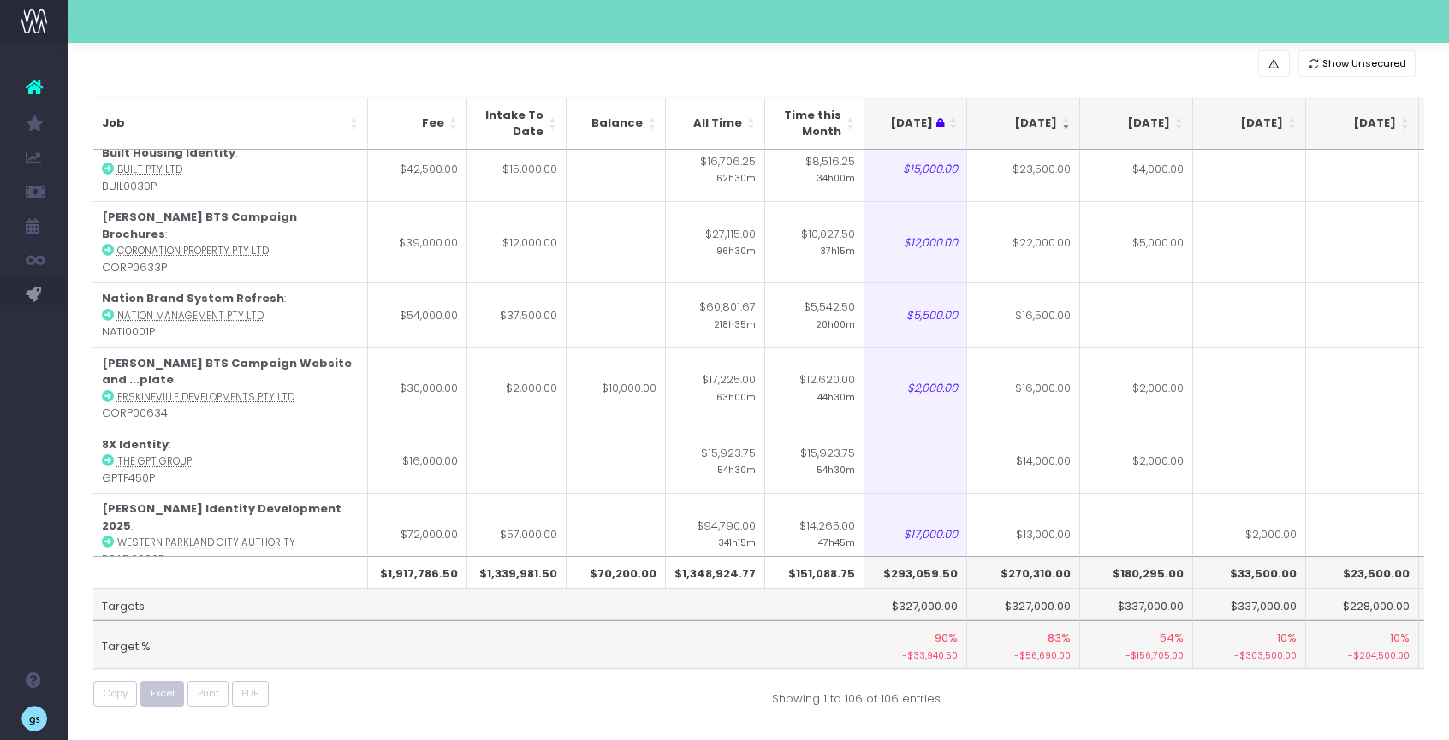
click at [161, 693] on span "Excel" at bounding box center [163, 693] width 24 height 15
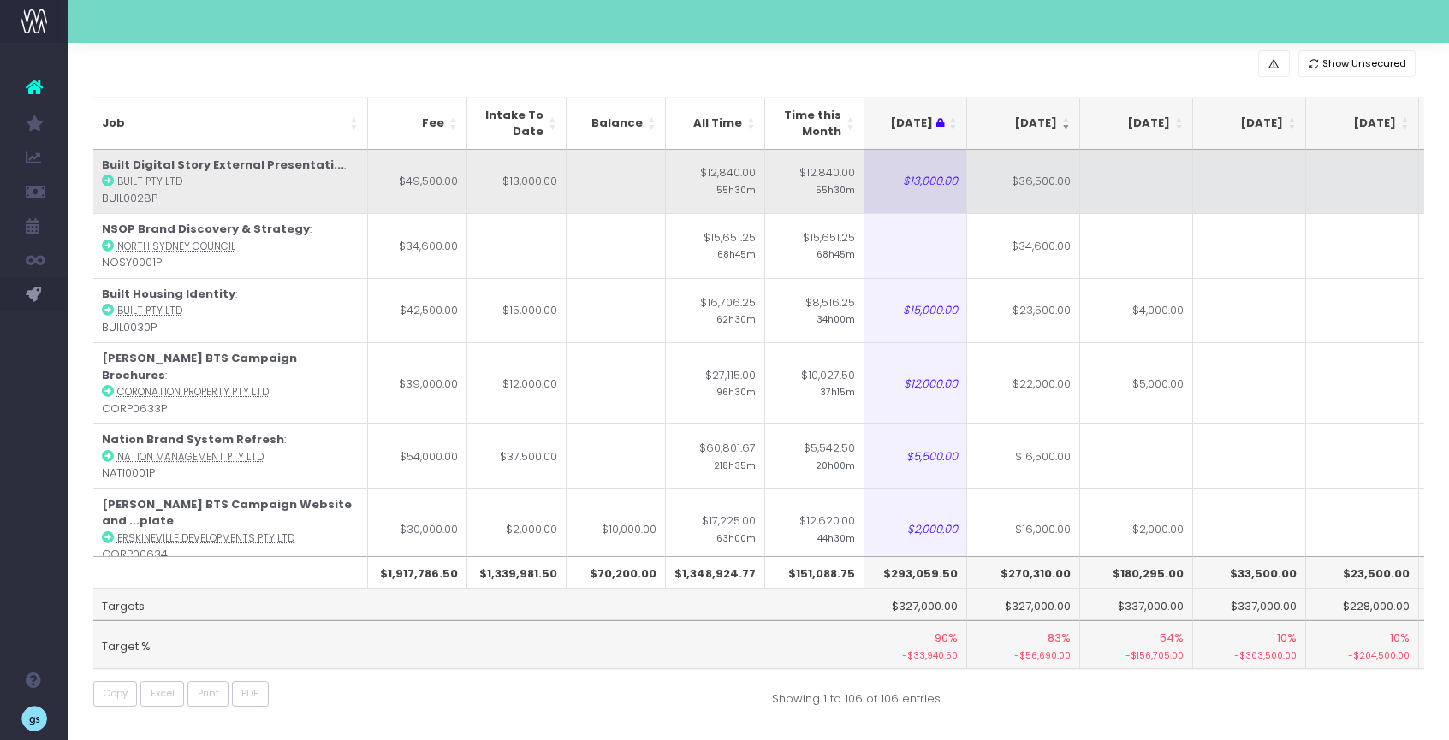
scroll to position [11, 237]
